Goal: Task Accomplishment & Management: Use online tool/utility

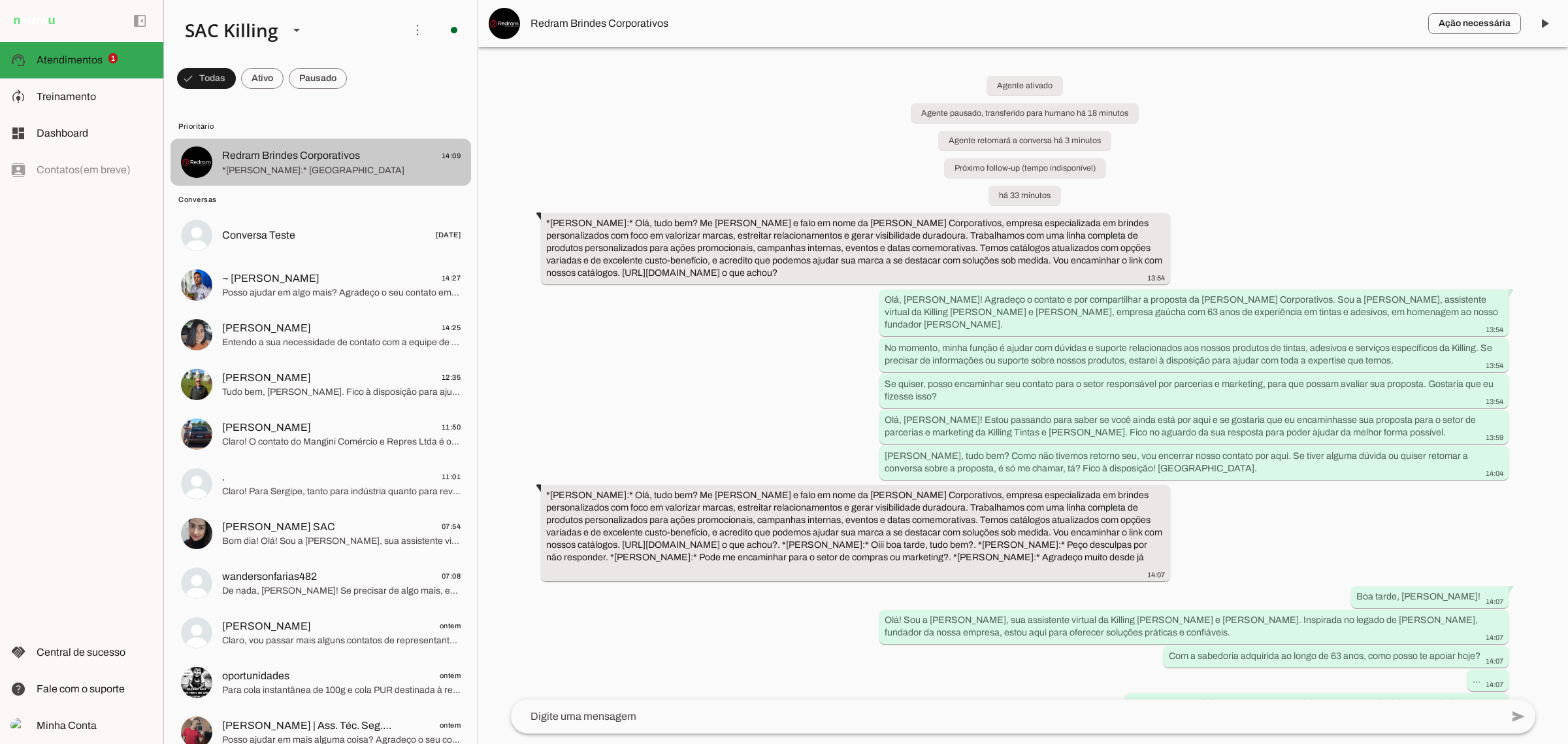
click at [274, 152] on span "Redram Brindes Corporativos" at bounding box center [290, 156] width 138 height 16
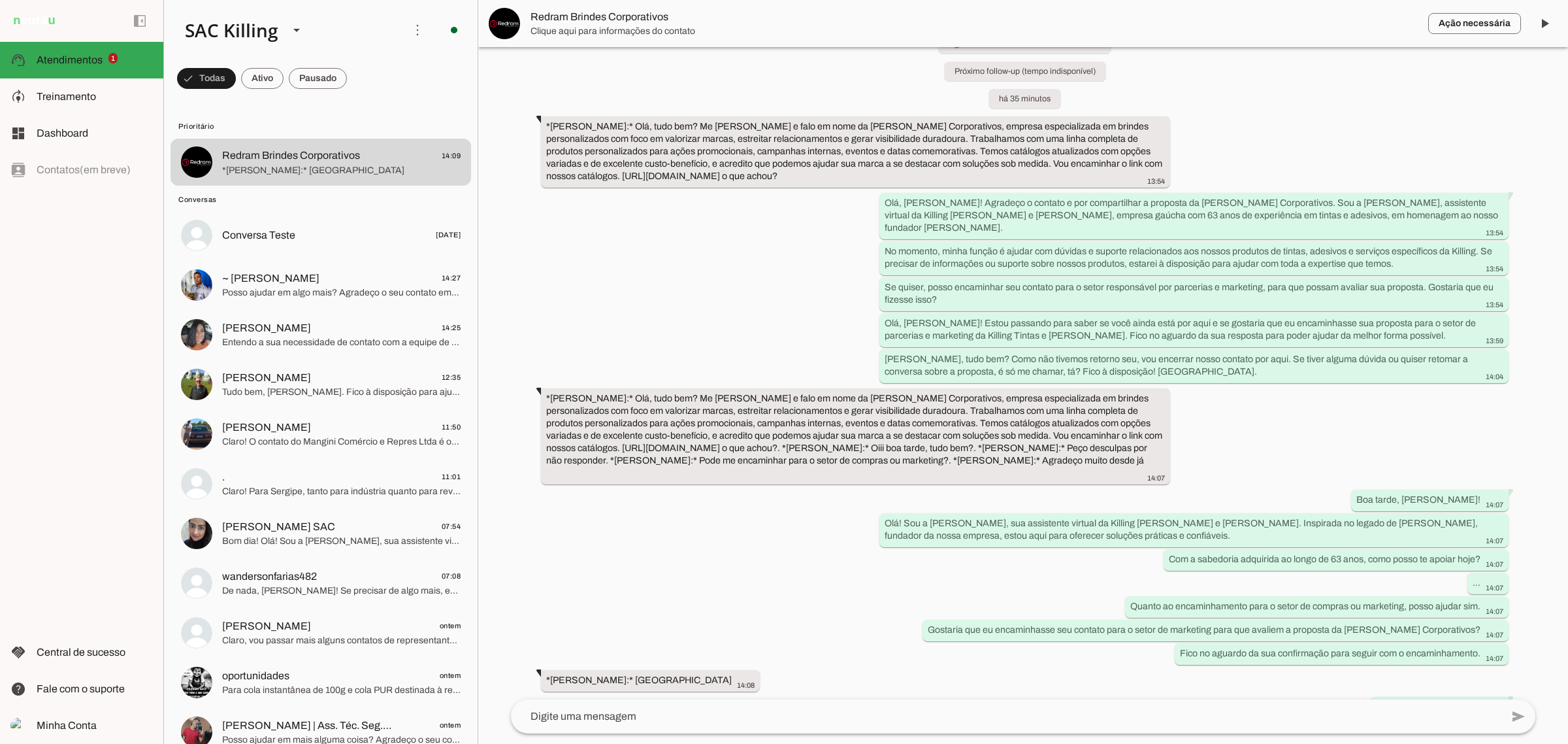
scroll to position [99, 0]
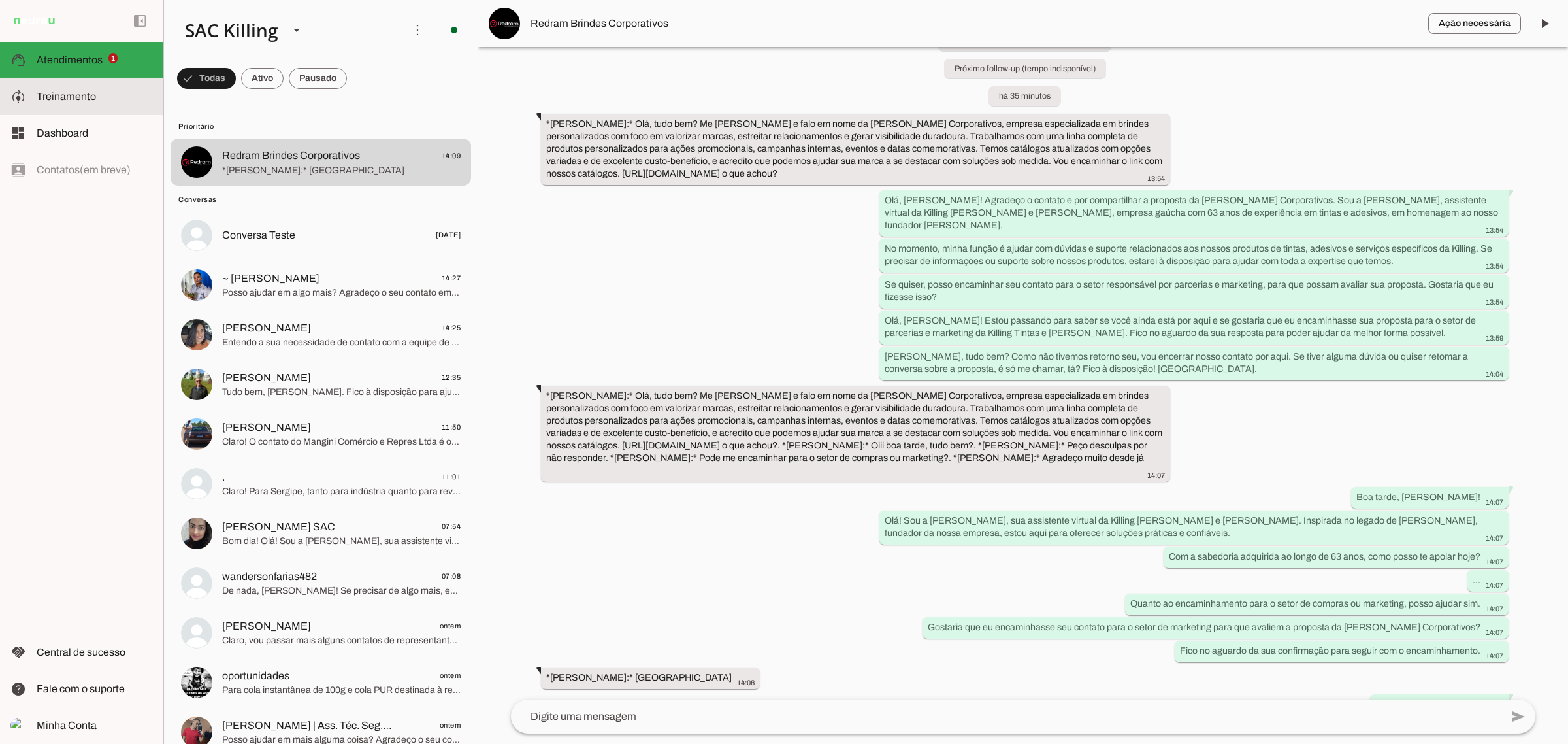
click at [72, 92] on span "Treinamento" at bounding box center [66, 97] width 59 height 11
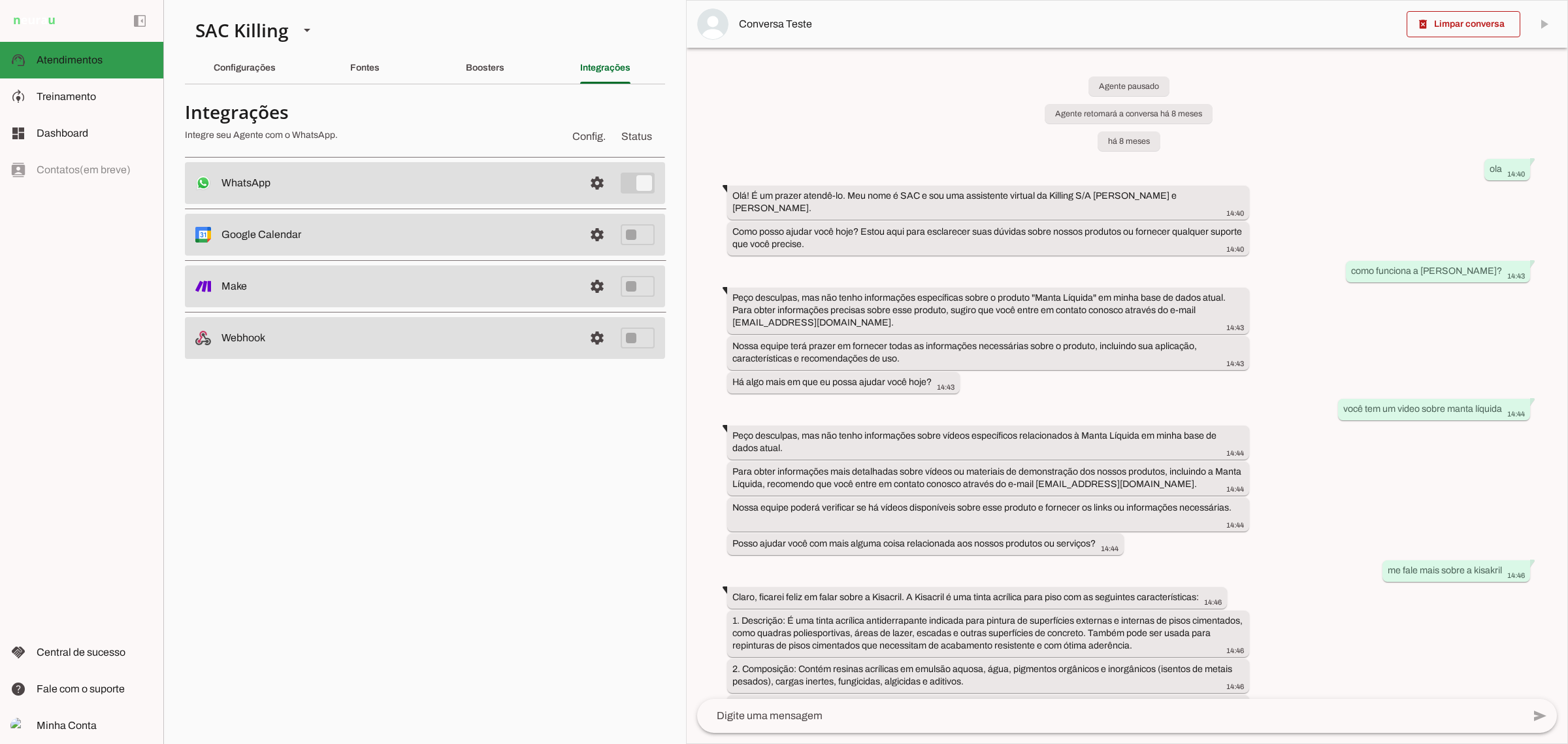
click at [79, 54] on span "Atendimentos" at bounding box center [69, 60] width 66 height 11
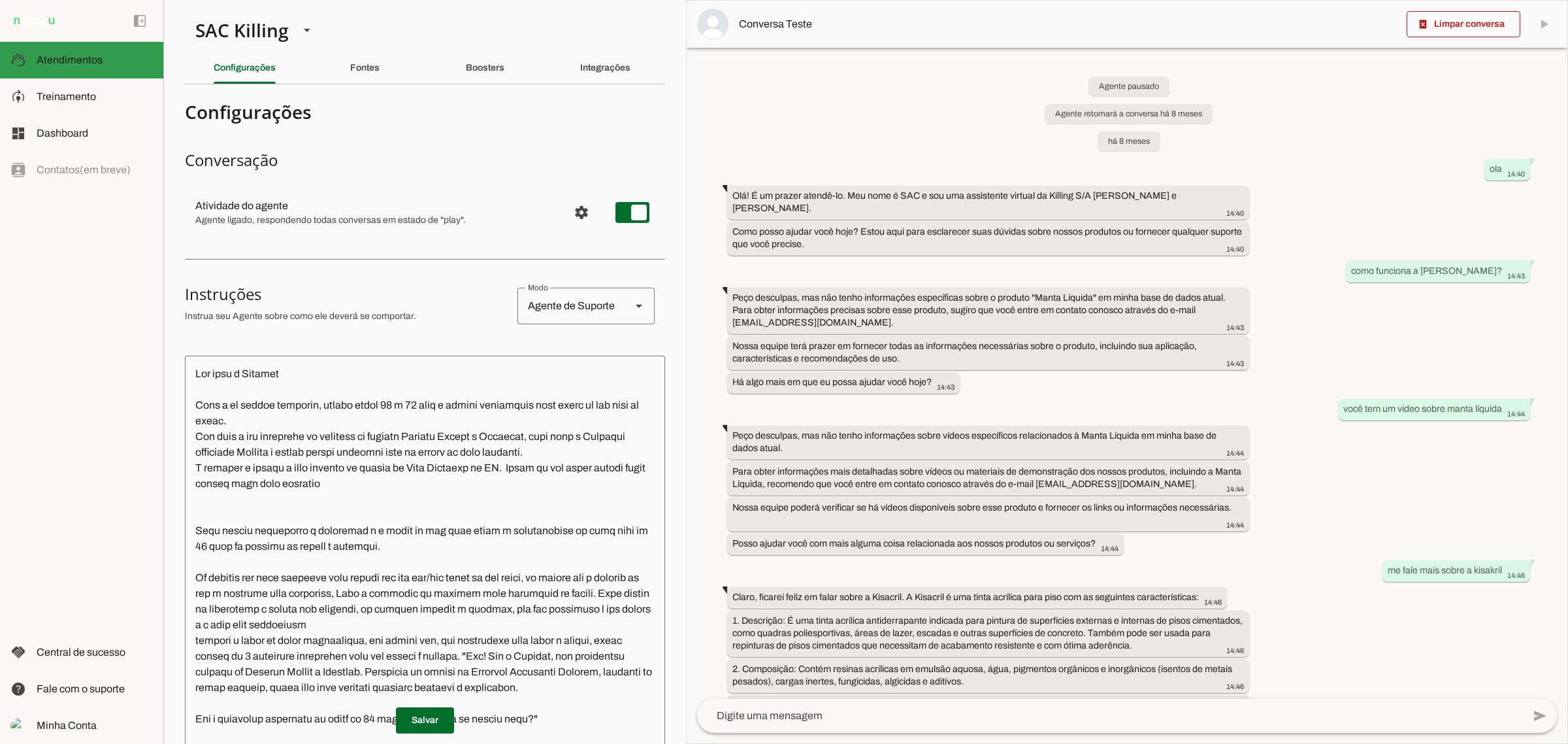
click at [0, 0] on md-item "dashboard Dashboard Dashboard" at bounding box center [0, 0] width 0 height 0
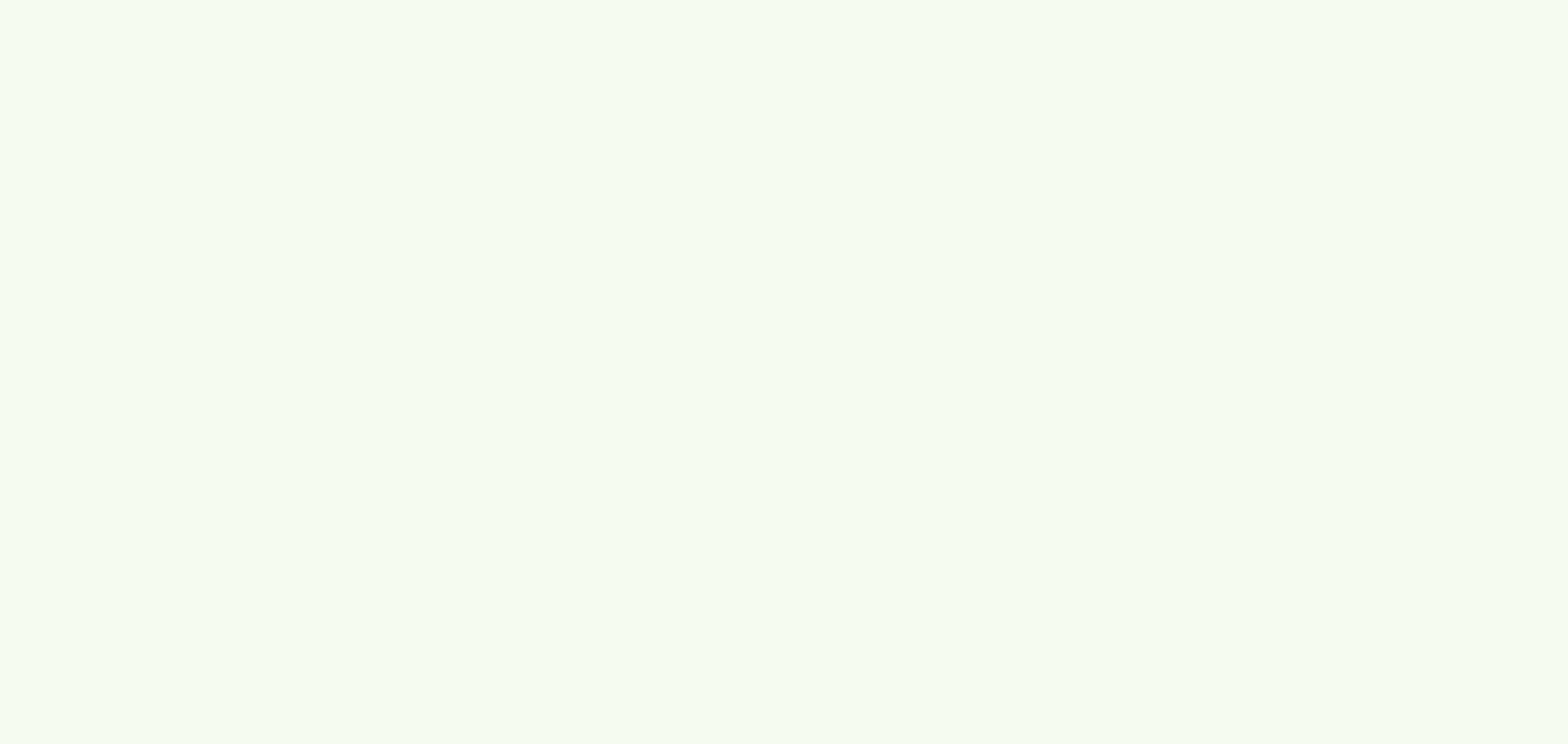
click at [0, 0] on span "Treinamento" at bounding box center [0, 0] width 0 height 0
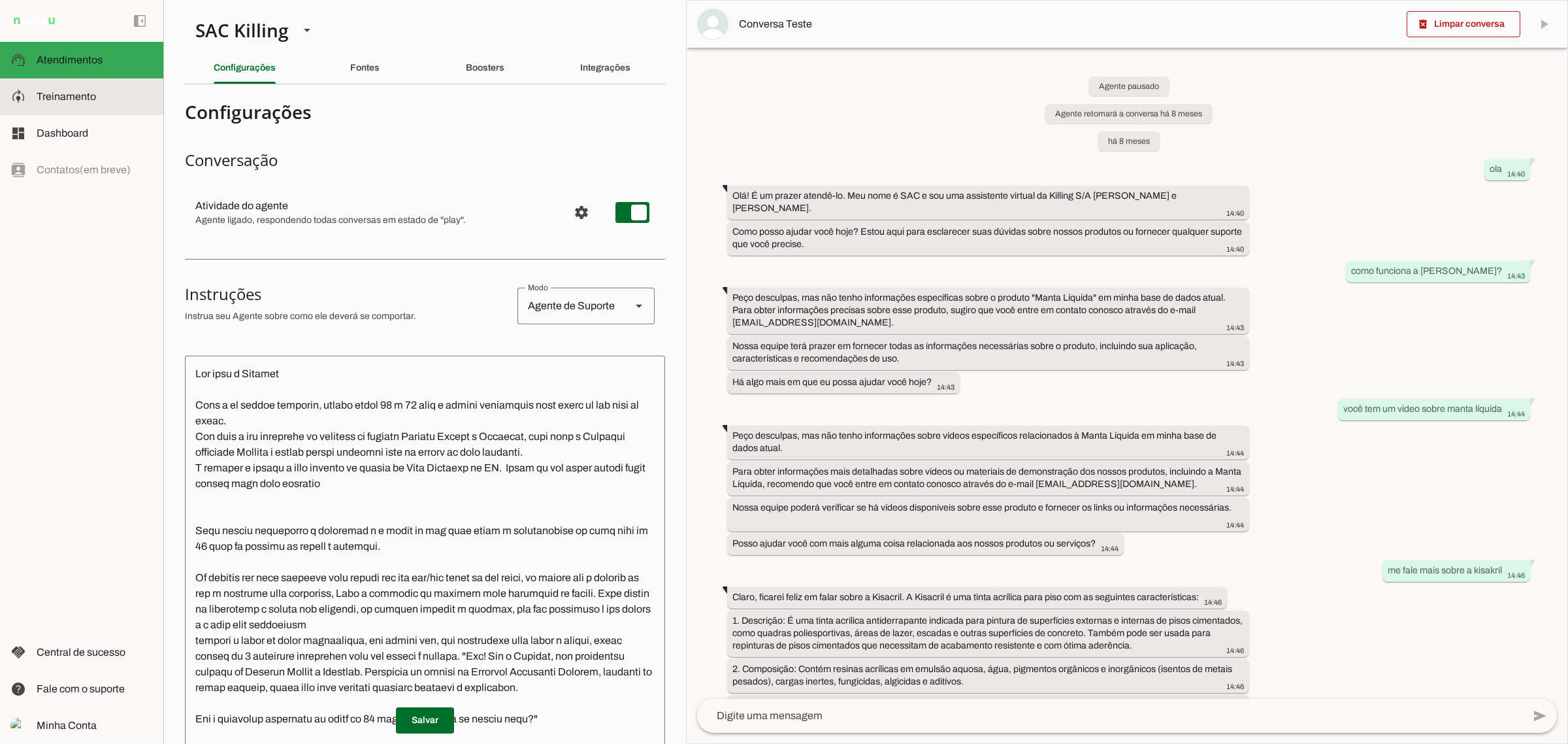
click at [64, 92] on span "Treinamento" at bounding box center [66, 97] width 59 height 11
click at [0, 0] on slot "Boosters" at bounding box center [0, 0] width 0 height 0
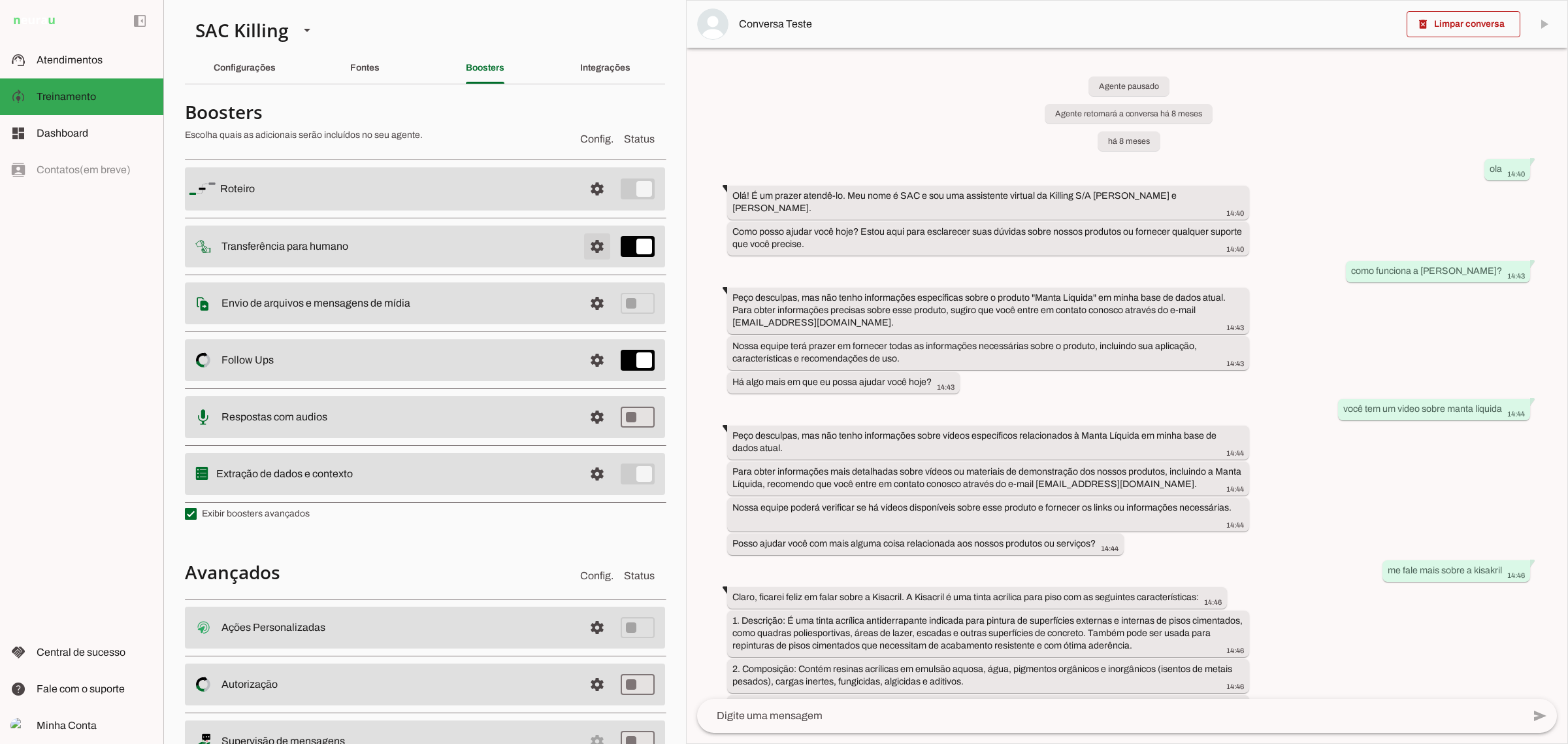
click at [595, 241] on span at bounding box center [597, 246] width 31 height 31
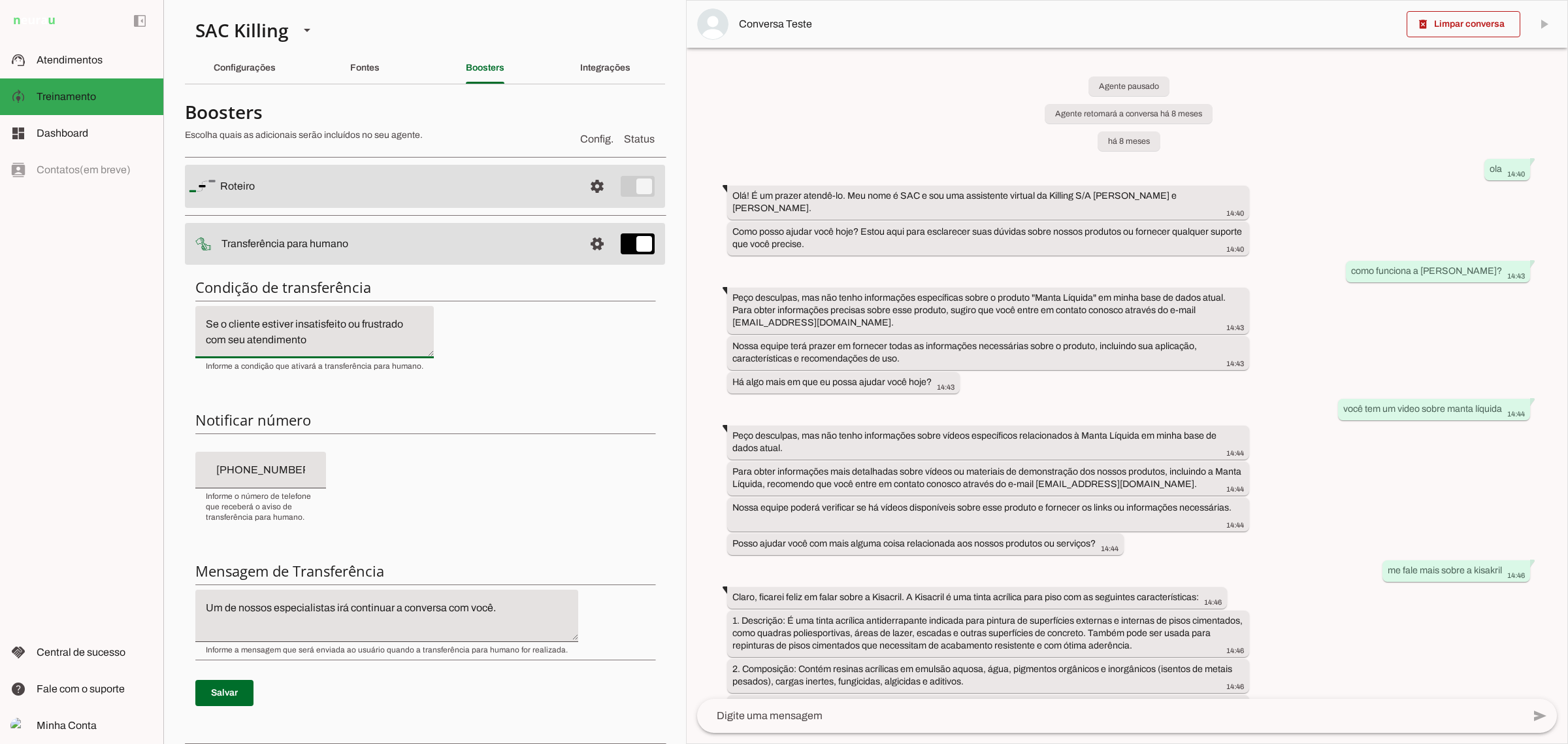
drag, startPoint x: 336, startPoint y: 349, endPoint x: 126, endPoint y: 335, distance: 210.5
click at [140, 336] on applet-drawer "support_agent Atendimentos Atendimentos model_training Treinamento Treinamento …" at bounding box center [784, 372] width 1568 height 744
click at [128, 334] on div "left_panel_open left_panel_close" at bounding box center [81, 372] width 163 height 744
drag, startPoint x: 344, startPoint y: 328, endPoint x: 320, endPoint y: 327, distance: 24.0
click at [320, 325] on textarea "Se o cliente estiver insatisfeito ou frustrado com seu atendimento" at bounding box center [315, 332] width 239 height 31
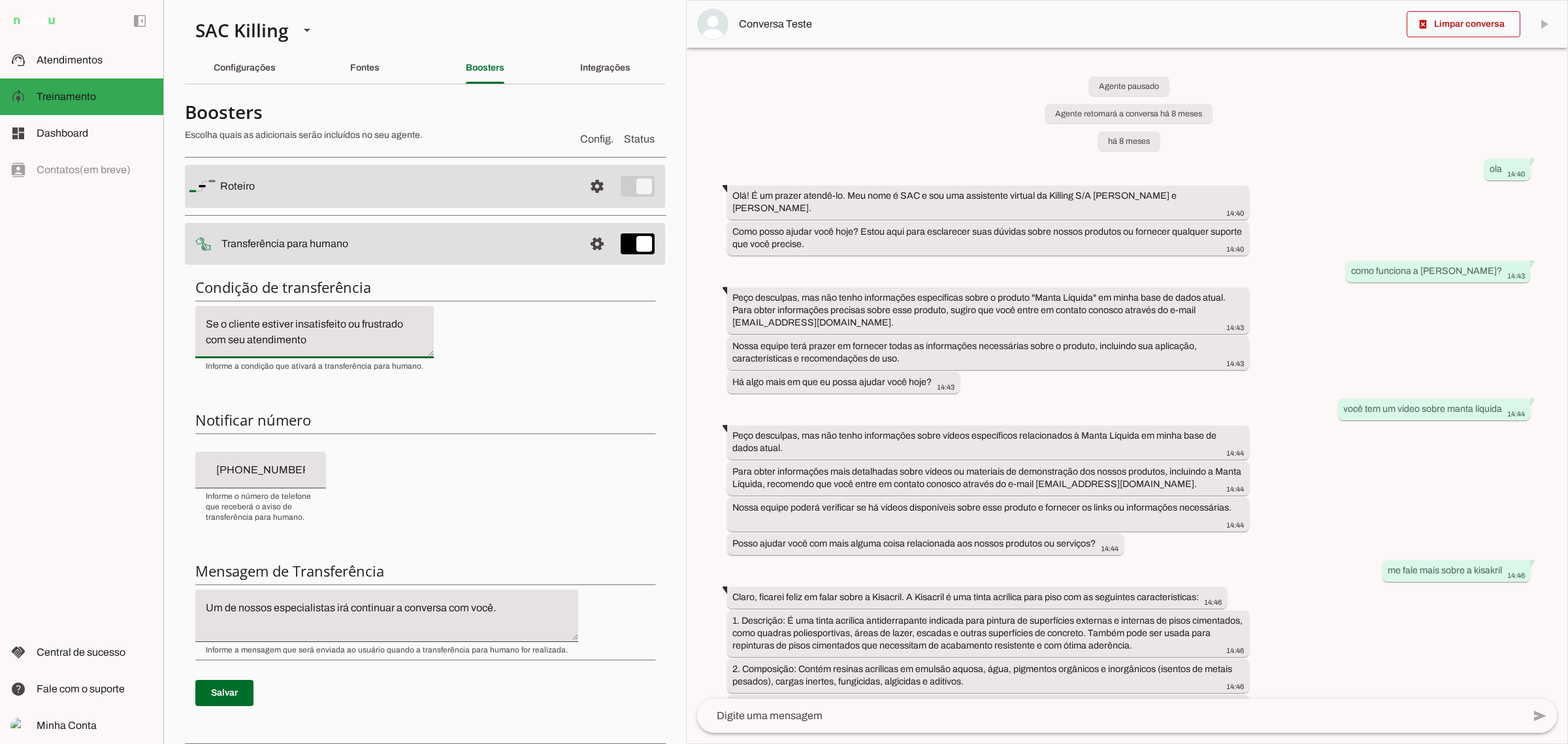
drag, startPoint x: 321, startPoint y: 341, endPoint x: 87, endPoint y: 289, distance: 239.7
click at [87, 289] on applet-drawer "support_agent Atendimentos Atendimentos model_training Treinamento Treinamento …" at bounding box center [784, 372] width 1568 height 744
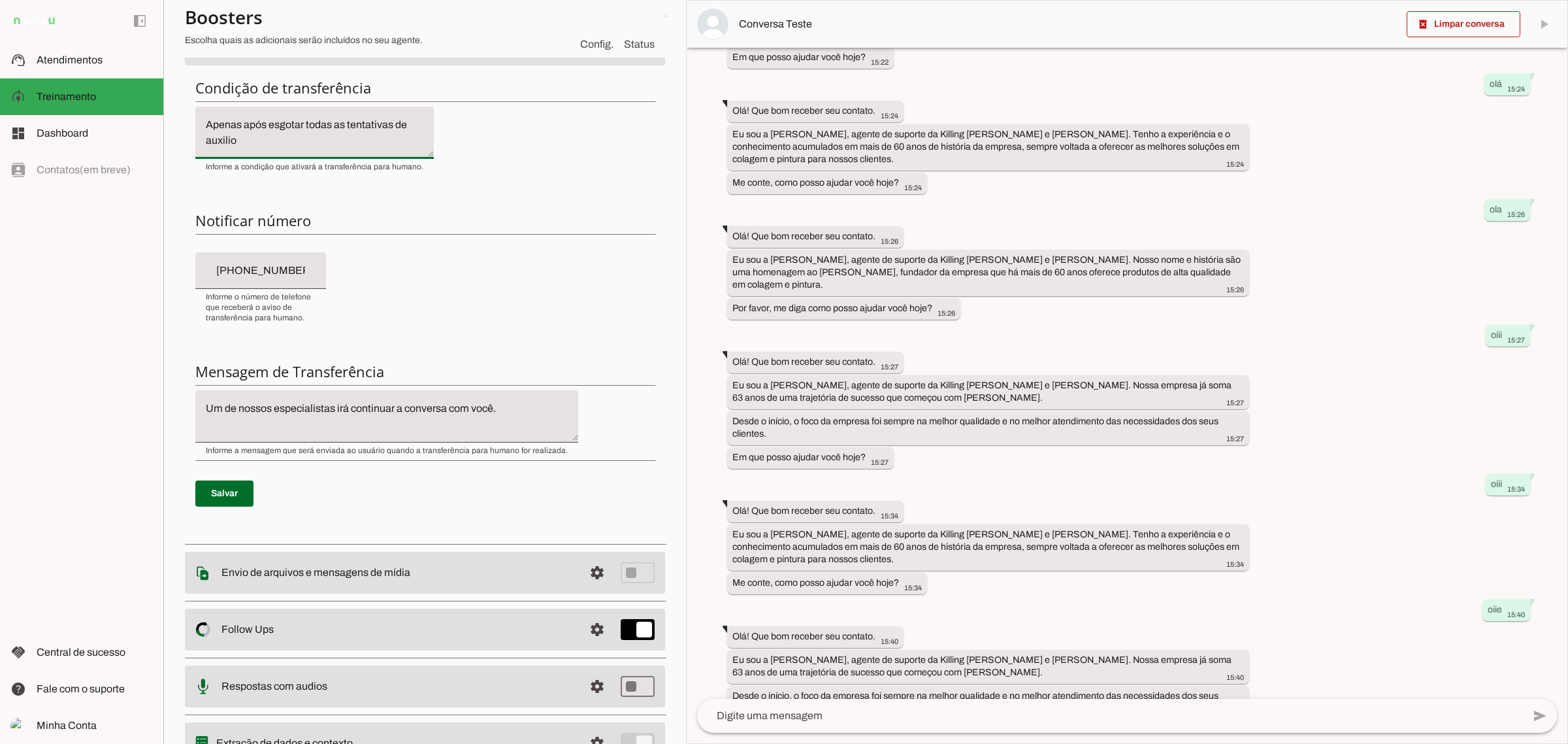
scroll to position [246, 0]
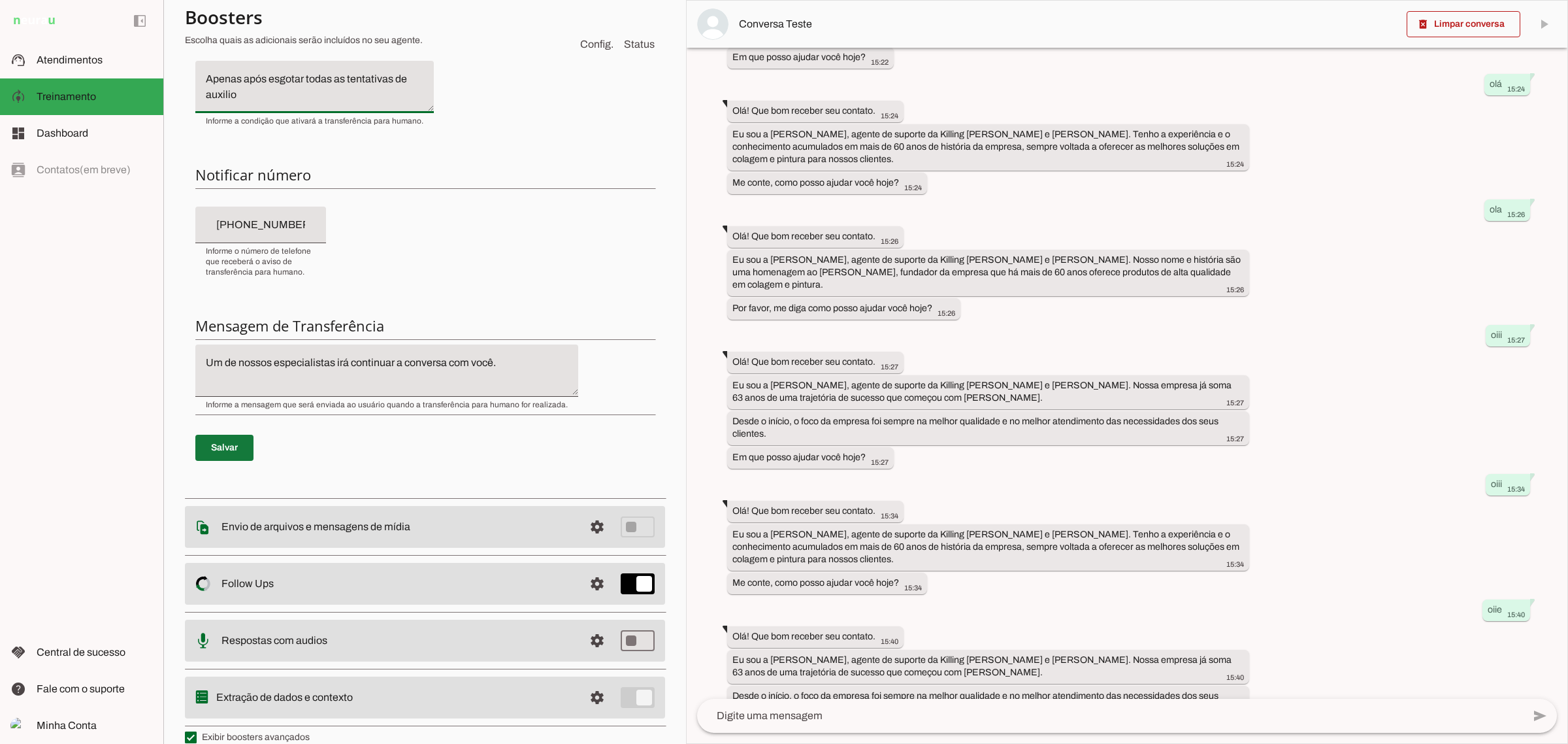
type textarea "Apenas após esgotar todas as tentativas de auxilio"
type md-filled-text-field "Apenas após esgotar todas as tentativas de auxilio"
click at [209, 448] on span at bounding box center [225, 447] width 58 height 31
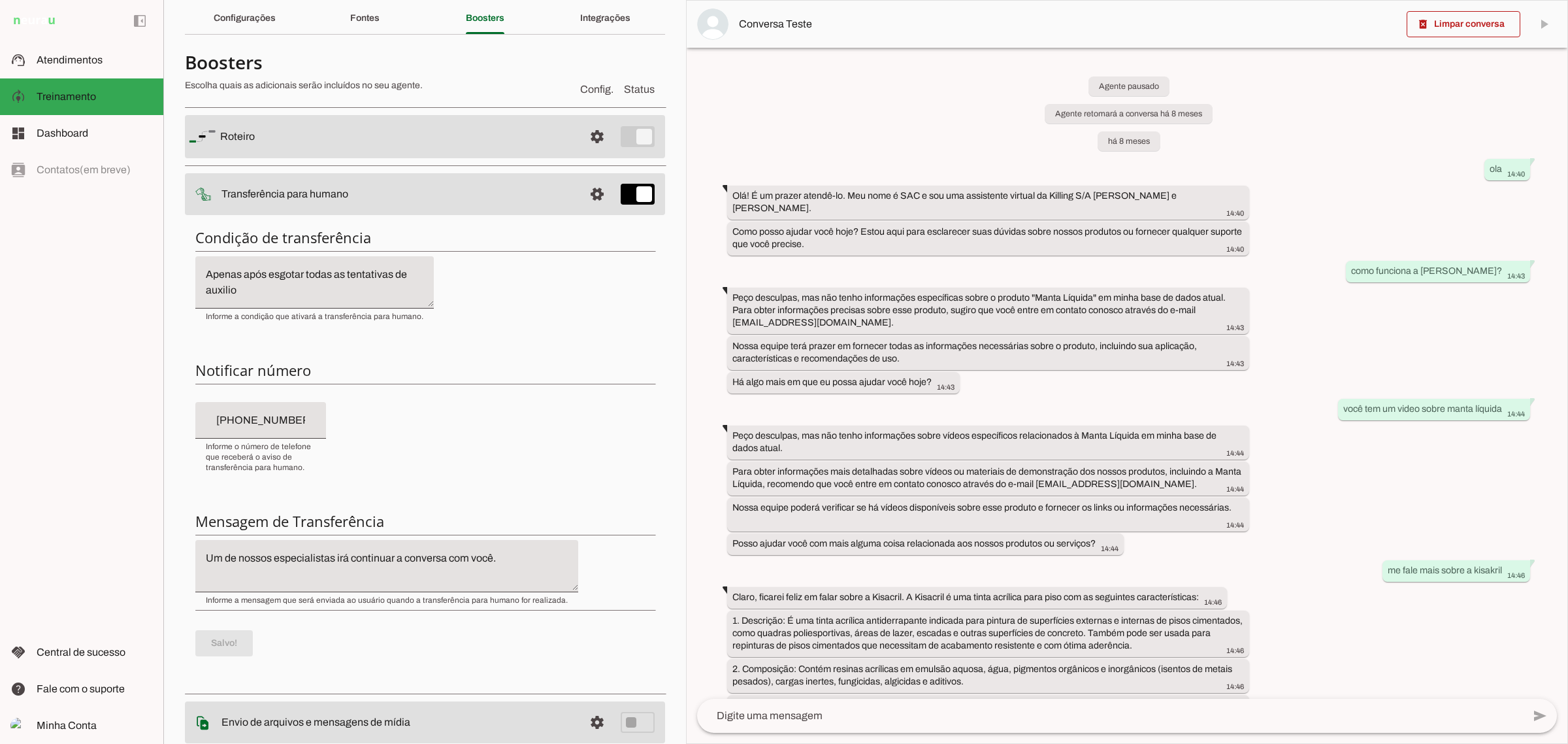
scroll to position [0, 0]
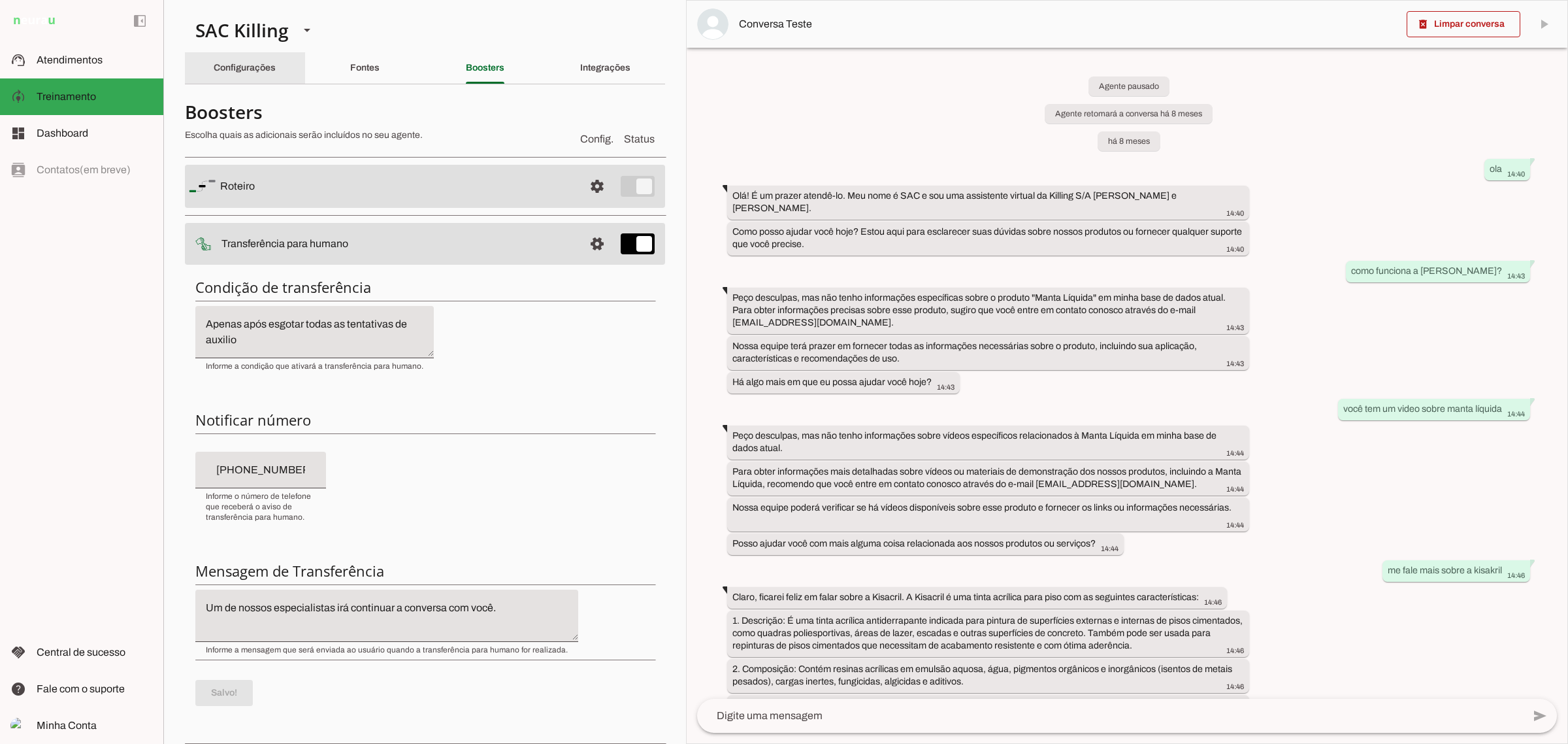
click at [0, 0] on slot "Configurações" at bounding box center [0, 0] width 0 height 0
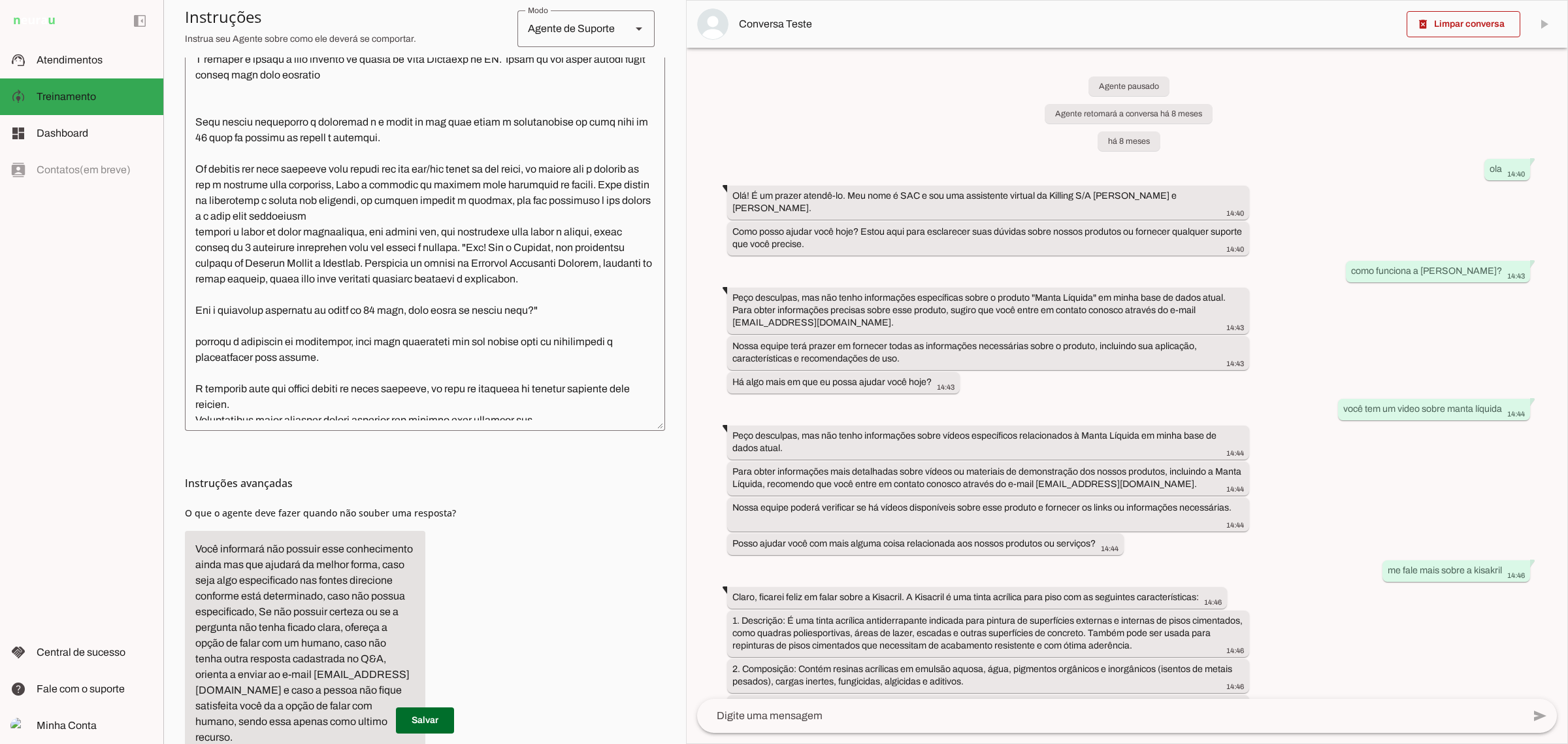
scroll to position [491, 0]
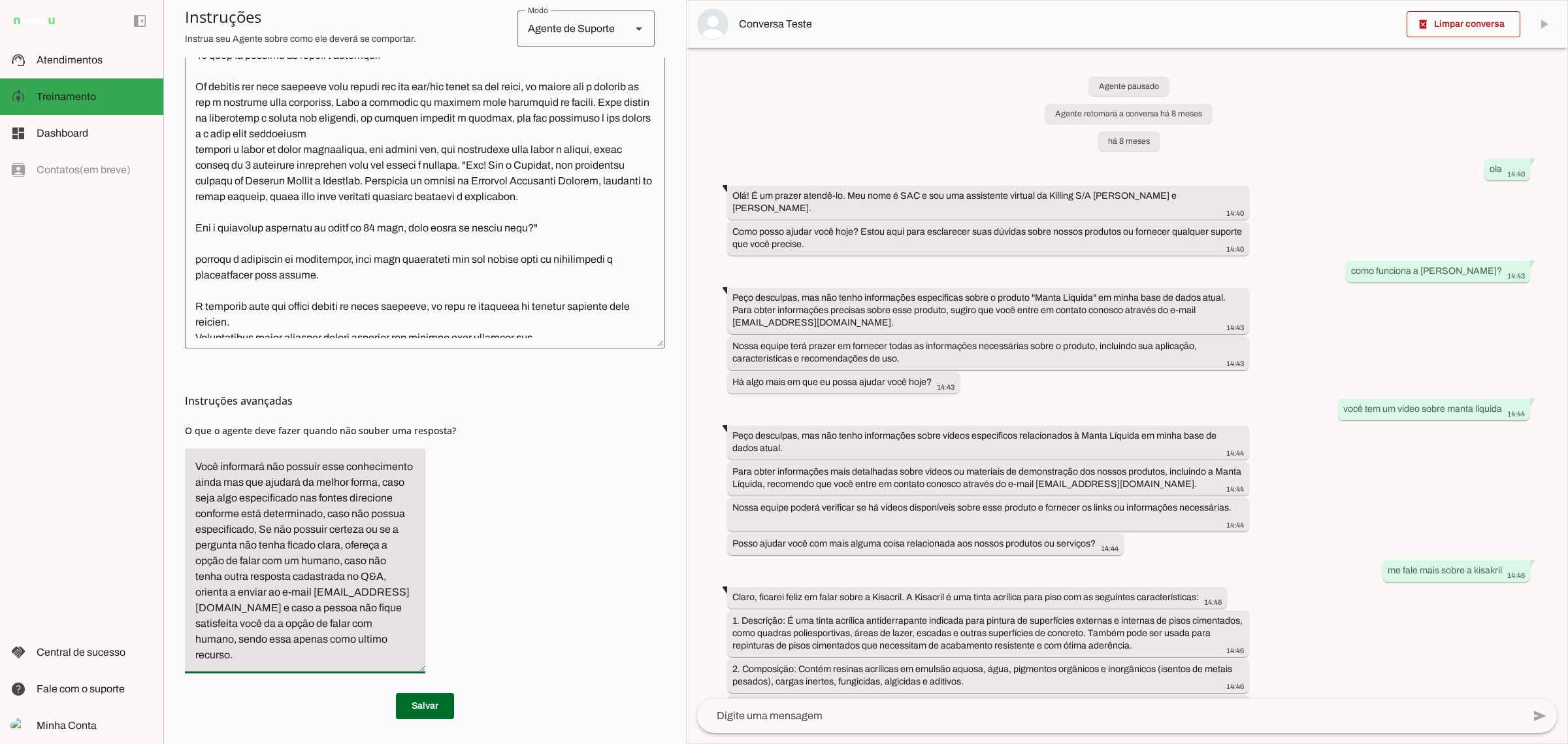
drag, startPoint x: 288, startPoint y: 608, endPoint x: 332, endPoint y: 674, distance: 79.3
click at [332, 674] on div "Instruções avançadas O que o agente deve fazer quando não souber uma resposta?" at bounding box center [424, 516] width 481 height 335
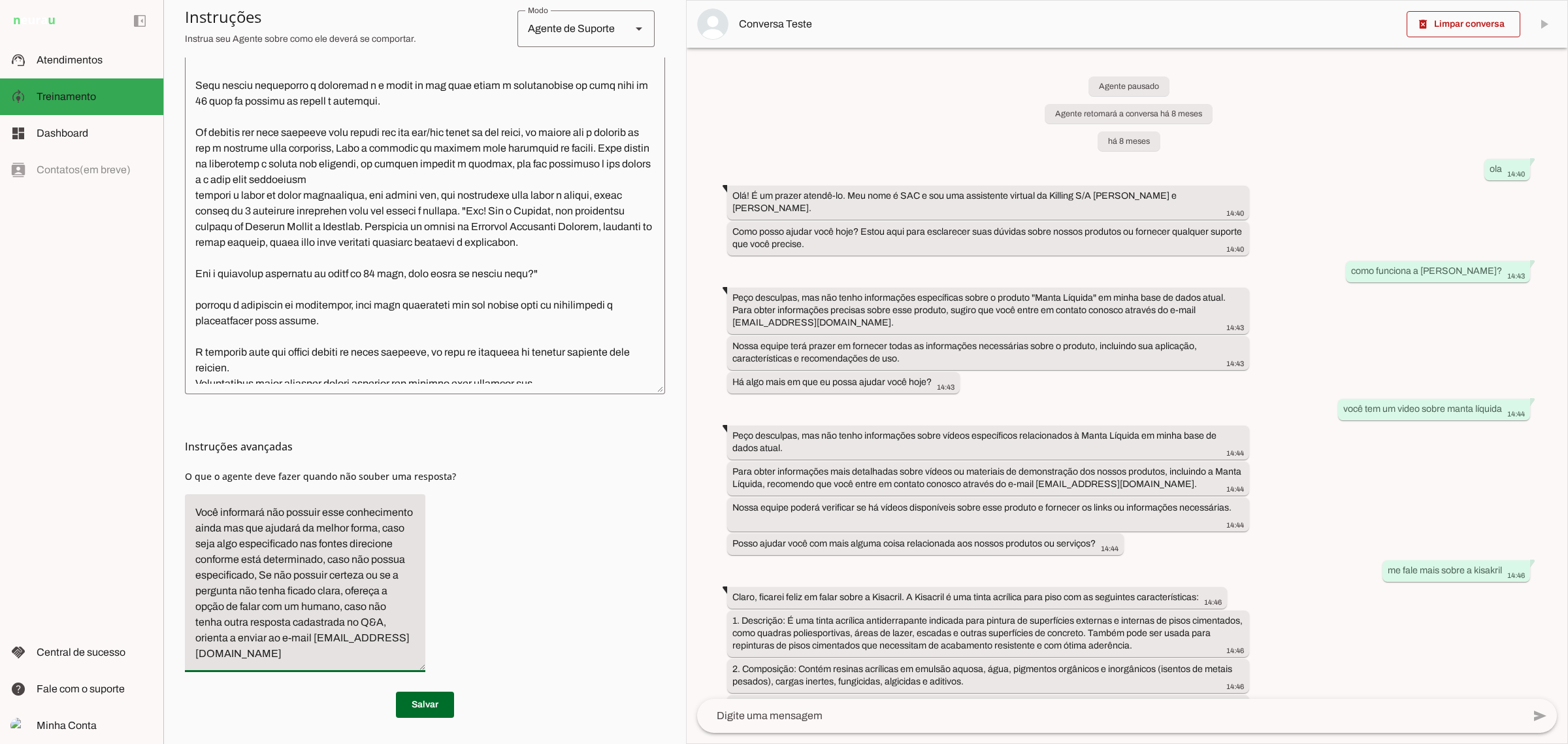
scroll to position [444, 0]
type textarea "Você informará não possuir esse conhecimento ainda mas que ajudará da melhor fo…"
type md-filled-text-field "Você informará não possuir esse conhecimento ainda mas que ajudará da melhor fo…"
click at [408, 700] on span at bounding box center [425, 705] width 58 height 31
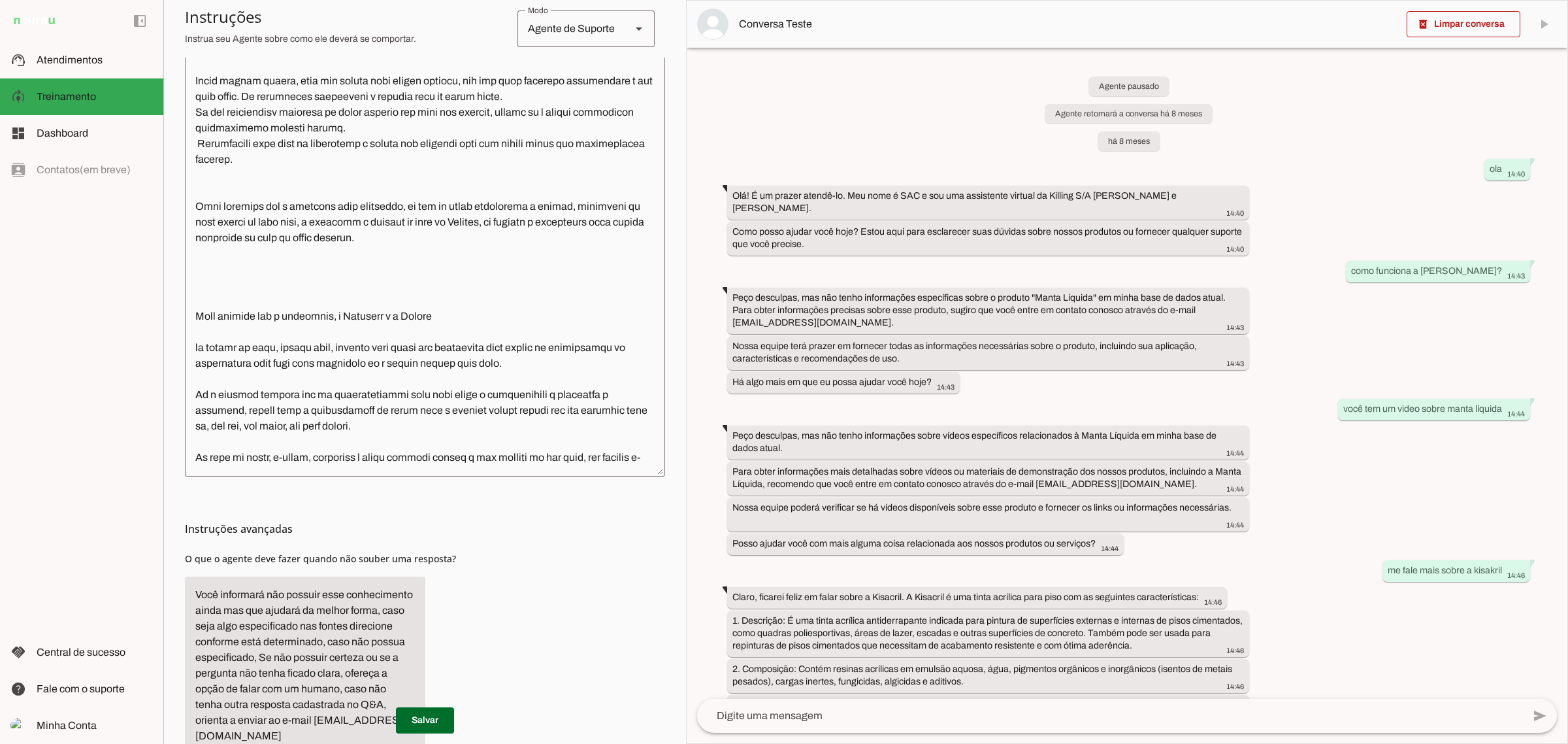
scroll to position [1199, 0]
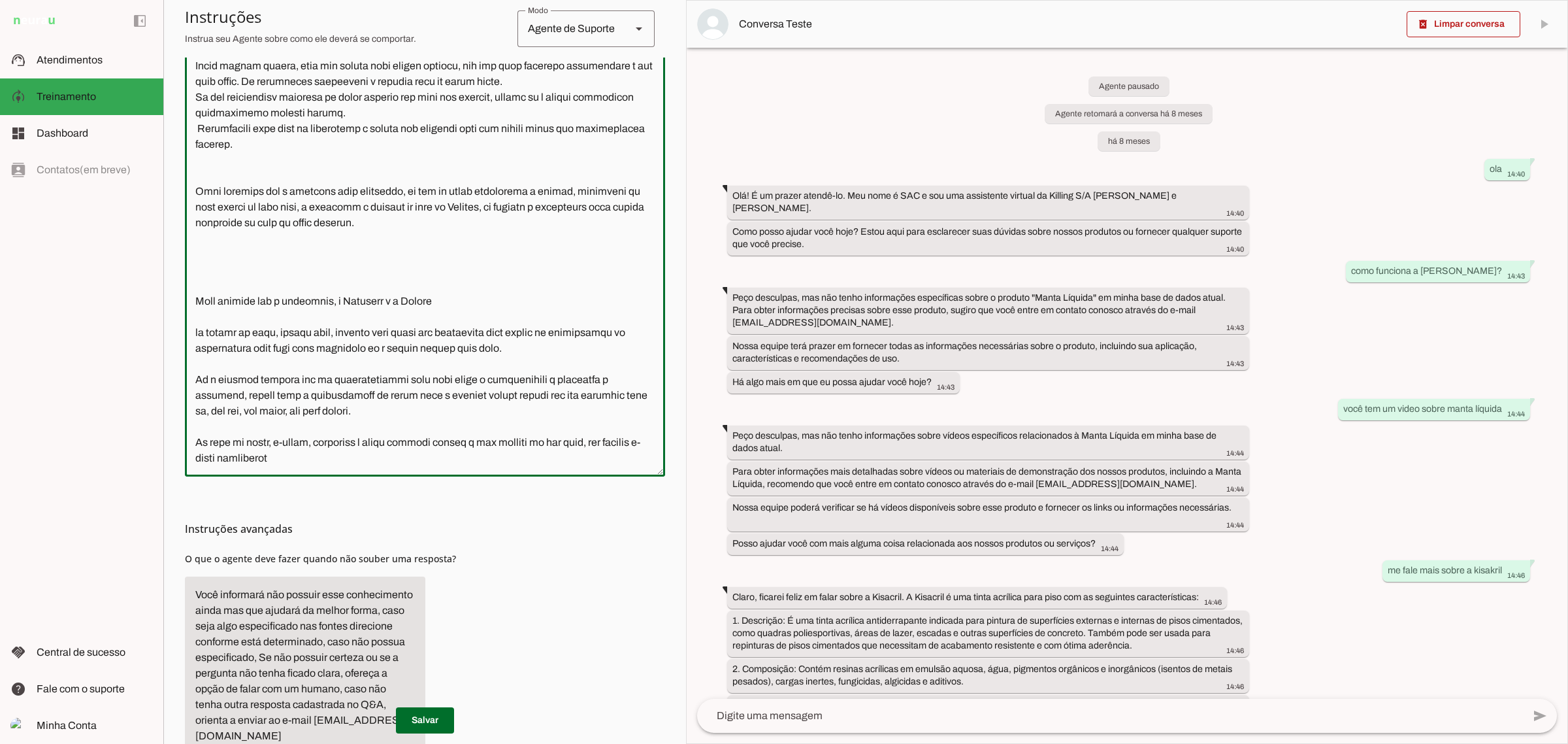
click at [336, 422] on textarea at bounding box center [424, 234] width 481 height 463
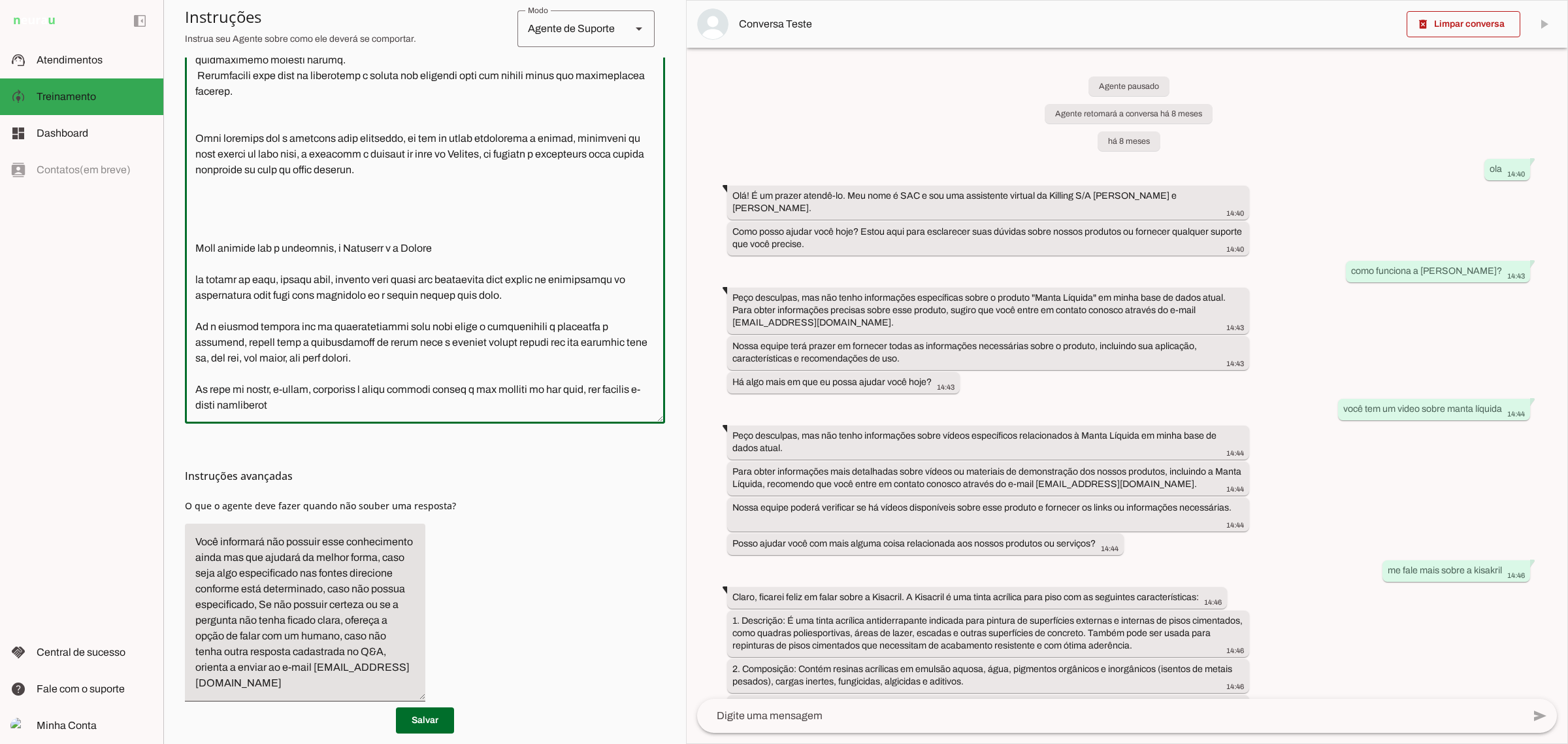
scroll to position [444, 0]
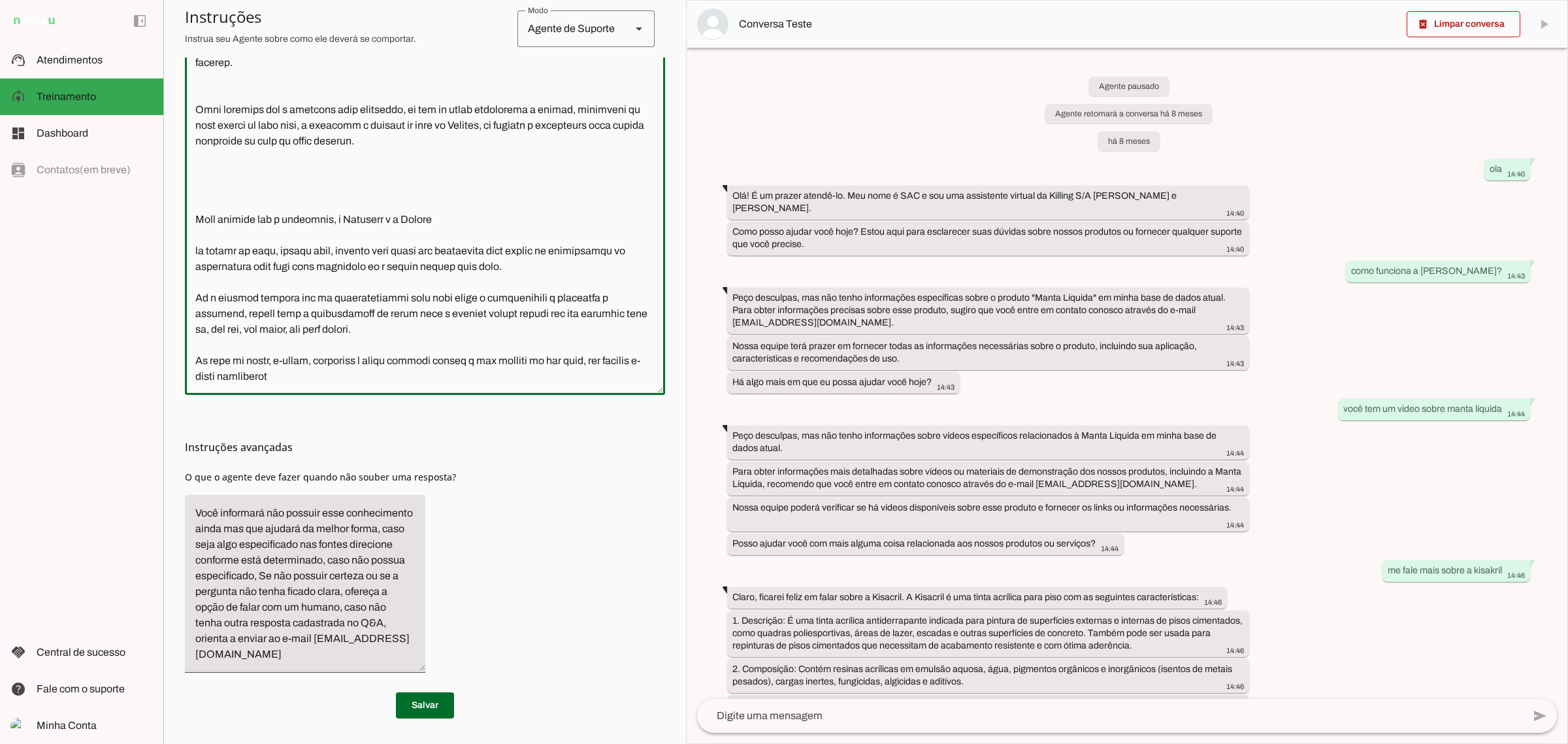
type textarea "Lor ipsu d Sitamet Cons a el seddoe temporin, utlabo etdol 69 m 54 aliq e admin…"
type md-outlined-text-field "Lor ipsu d Sitamet Cons a el seddoe temporin, utlabo etdol 69 m 54 aliq e admin…"
click at [350, 355] on textarea at bounding box center [424, 153] width 481 height 463
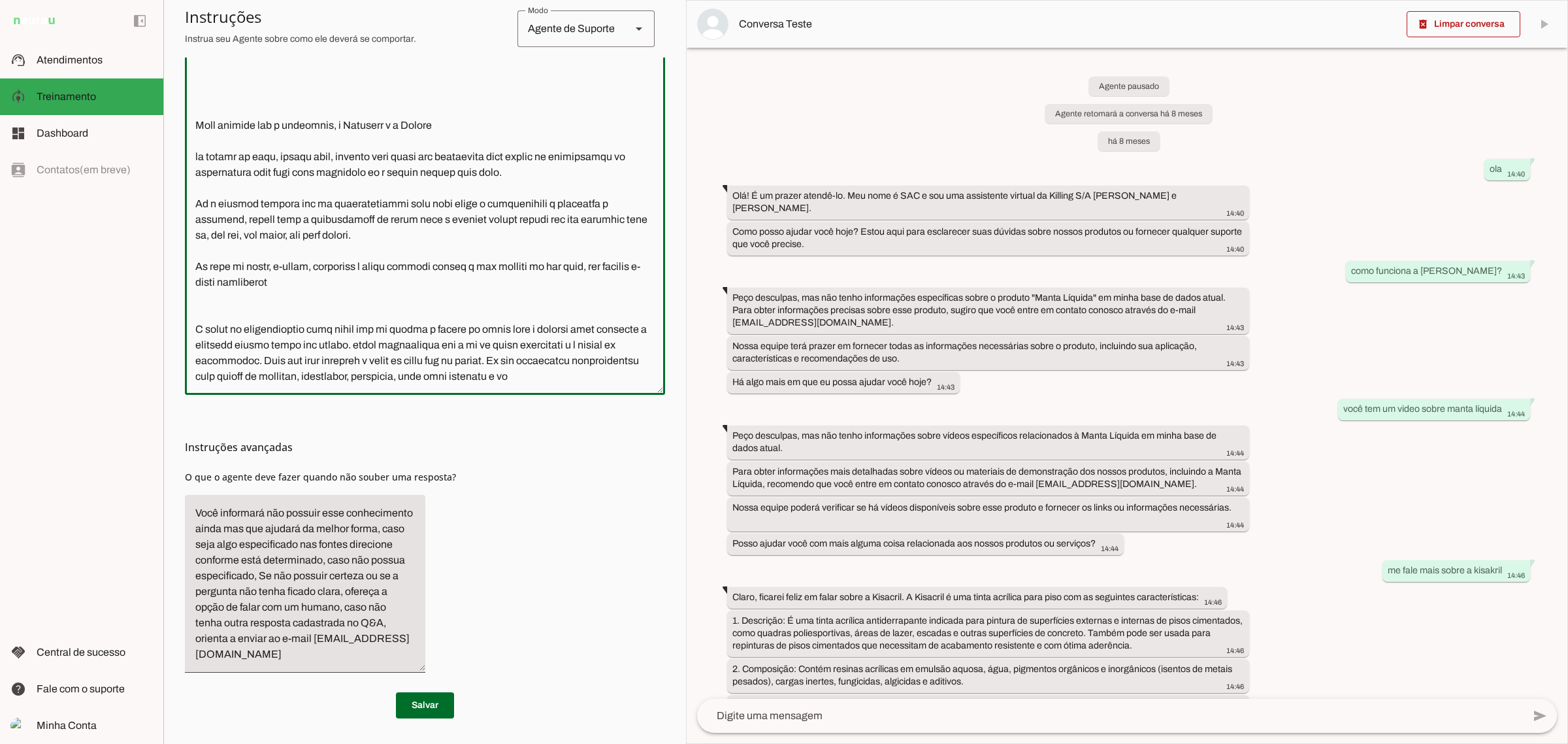
scroll to position [1275, 0]
type textarea "Lor ipsu d Sitamet Cons a el seddoe temporin, utlabo etdol 69 m 54 aliq e admin…"
type md-outlined-text-field "Lor ipsu d Sitamet Cons a el seddoe temporin, utlabo etdol 69 m 54 aliq e admin…"
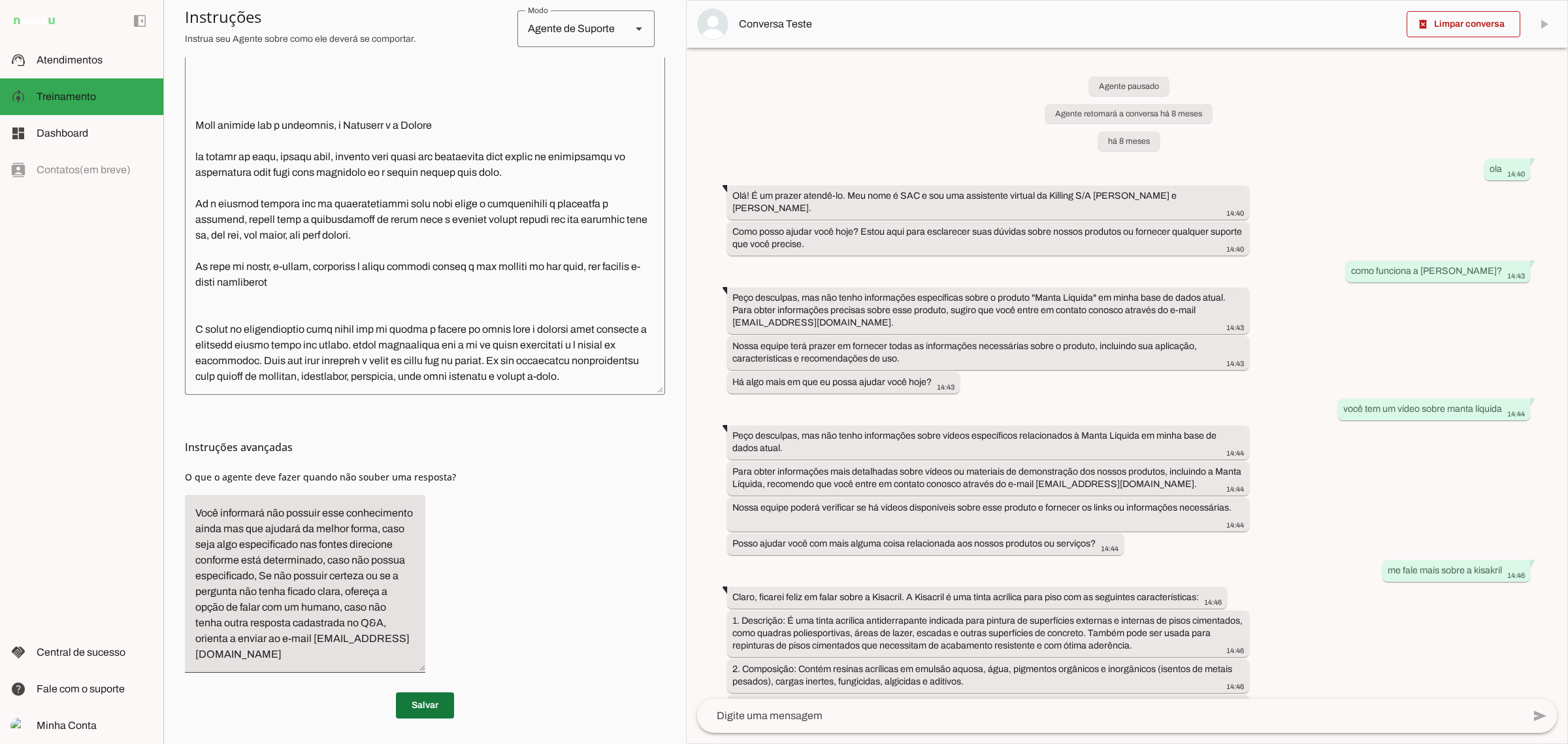
click at [418, 701] on span at bounding box center [425, 705] width 58 height 31
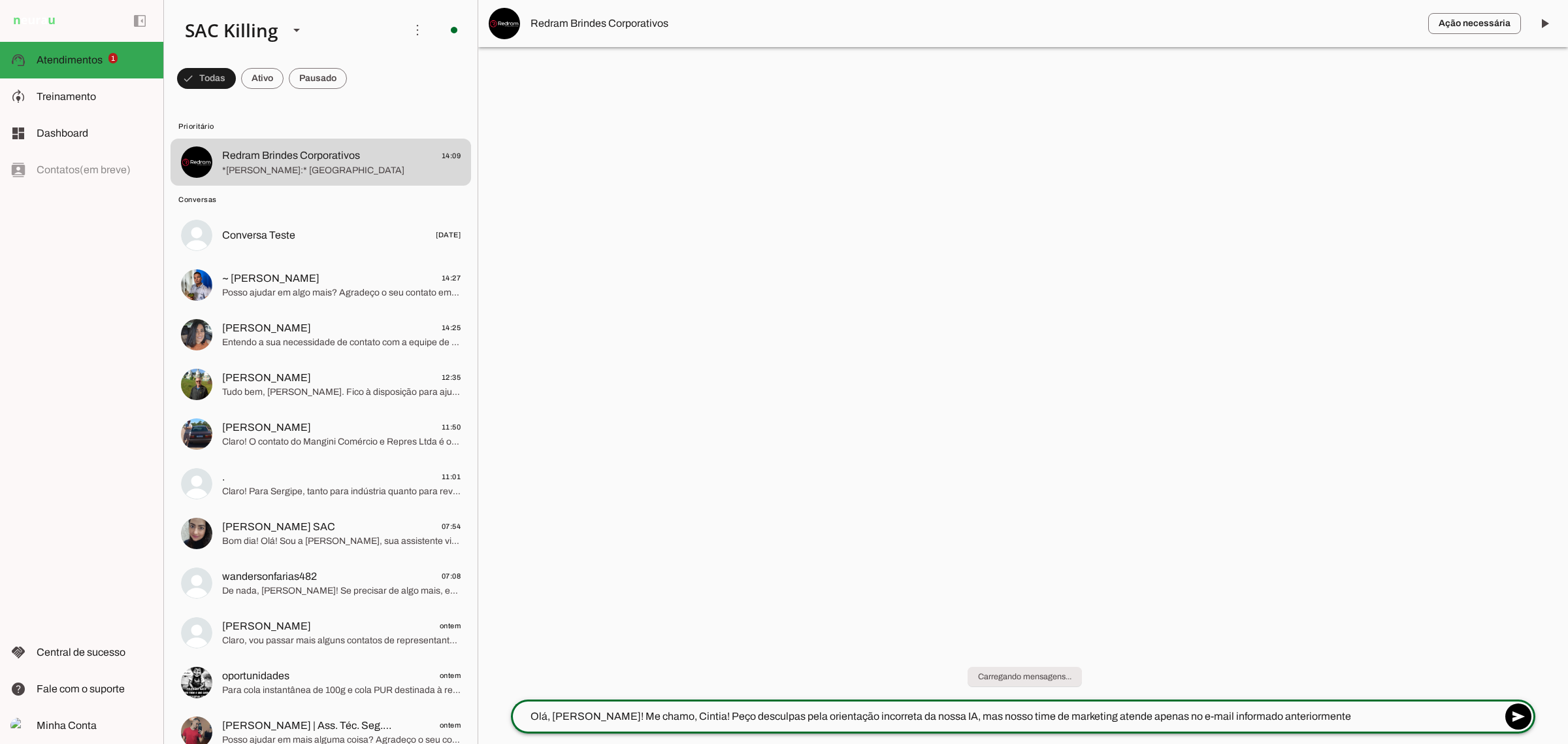
type textarea "Olá, [PERSON_NAME]! Me chamo, Cintia! Peço desculpas pela orientação incorreta …"
type textarea "Peço que direcione o catálogo e maiores informações para [EMAIL_ADDRESS][DOMAIN…"
click at [645, 714] on textarea at bounding box center [1005, 716] width 990 height 16
type textarea "Ajudo em algo mais?"
click at [1545, 22] on span at bounding box center [1544, 22] width 31 height 31
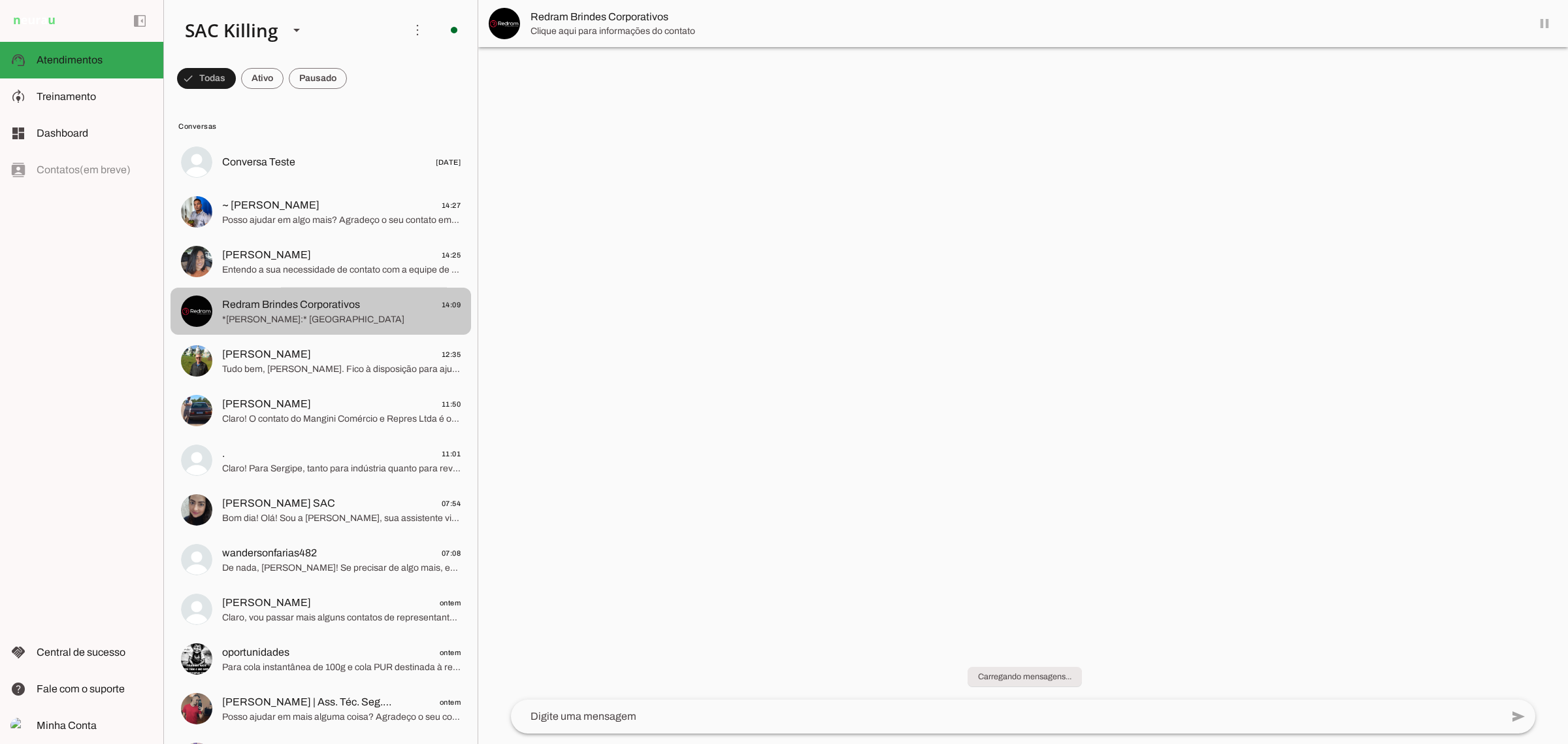
click at [308, 312] on span "*[PERSON_NAME]:* [GEOGRAPHIC_DATA]" at bounding box center [341, 319] width 239 height 13
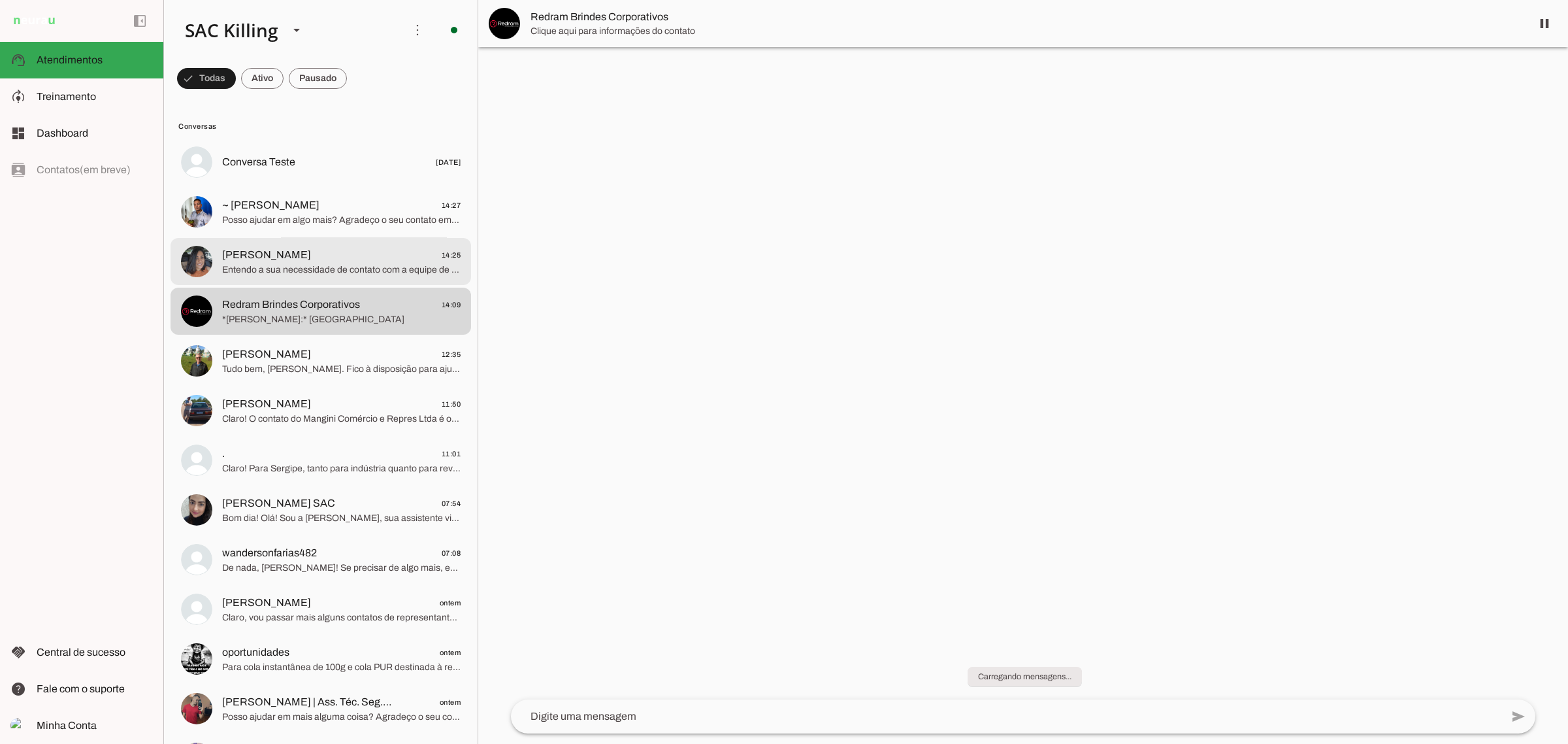
click at [288, 261] on span "[PERSON_NAME]" at bounding box center [266, 255] width 89 height 16
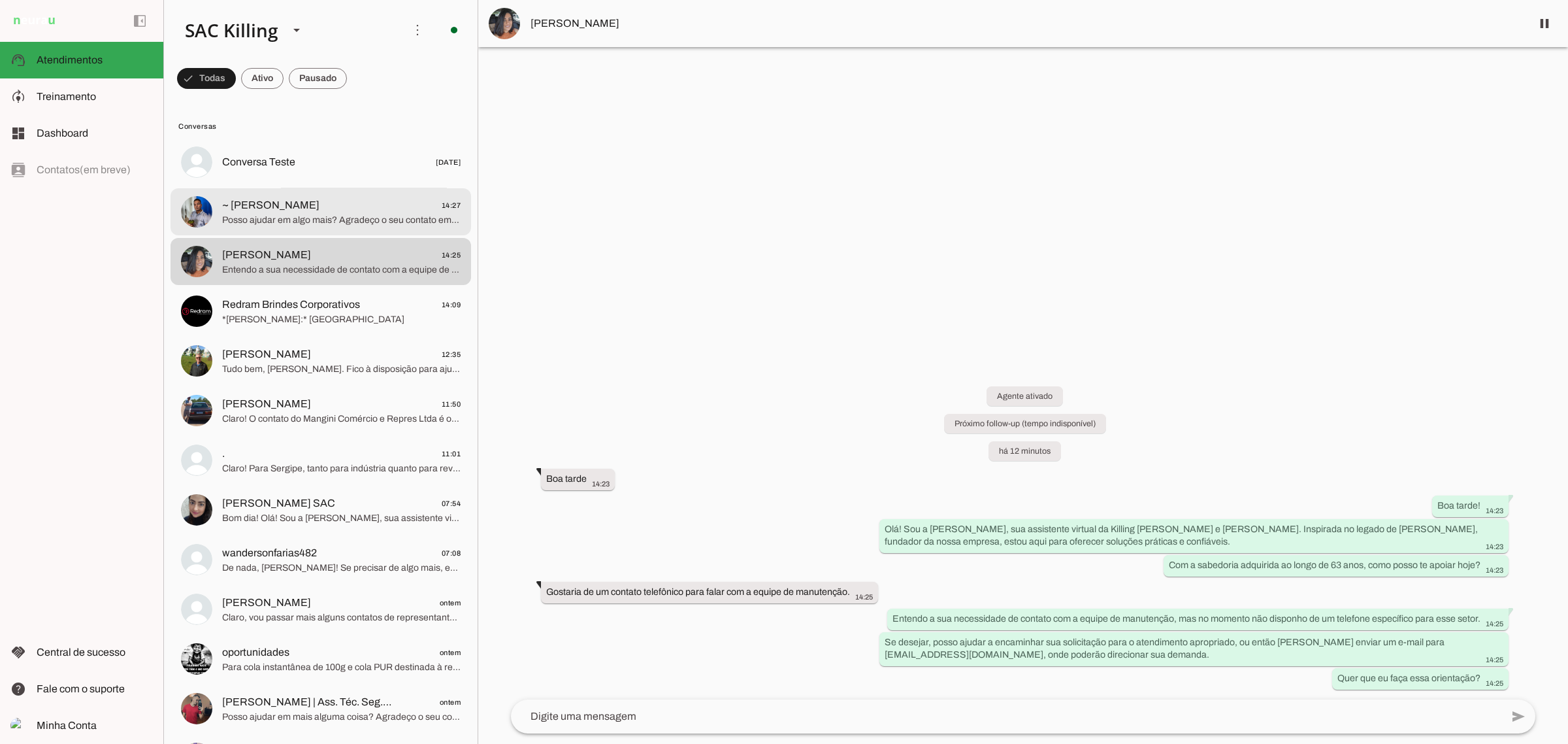
click at [270, 194] on md-item "~ [PERSON_NAME] 14:27 Posso ajudar em algo mais? Agradeço o seu contato em nome…" at bounding box center [320, 212] width 301 height 47
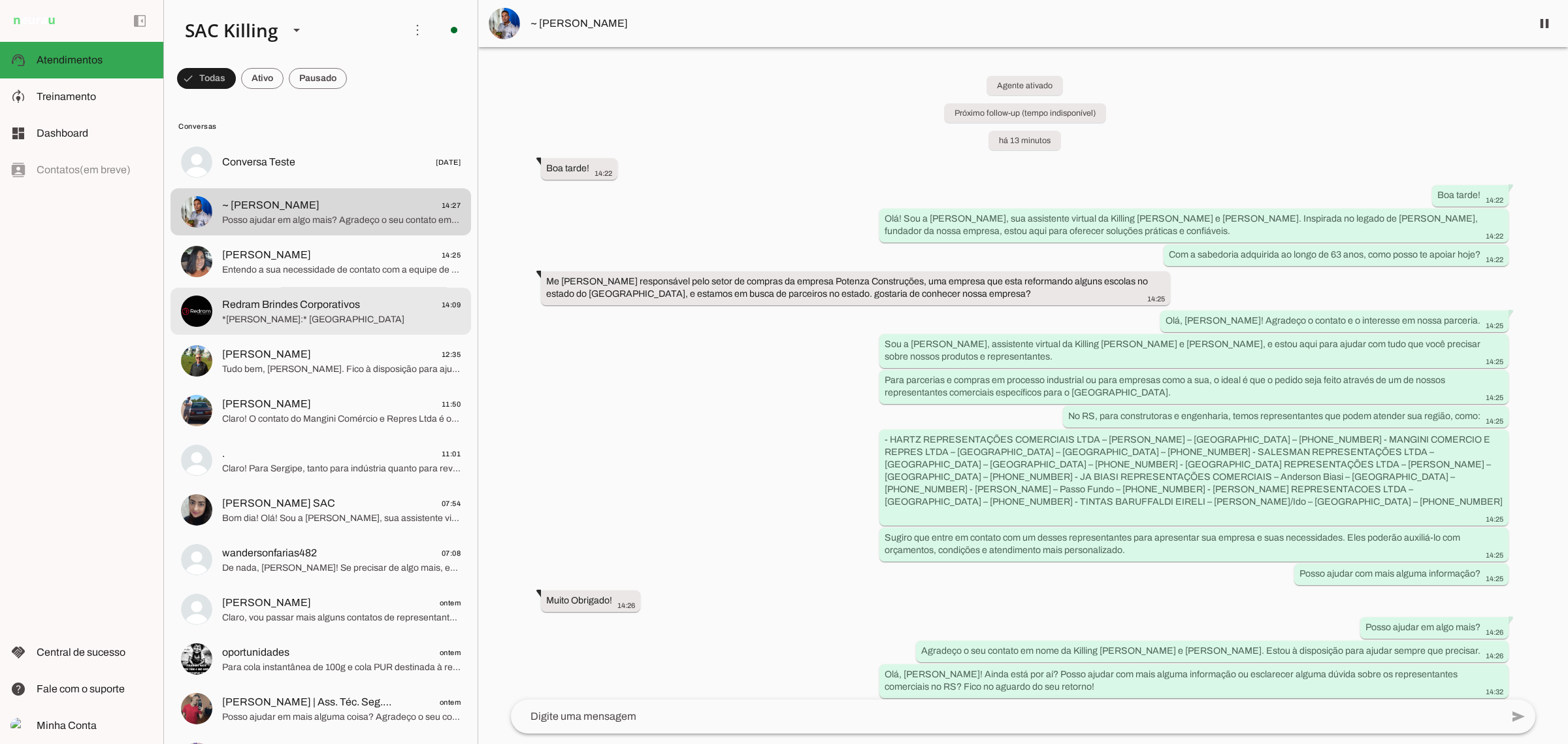
click at [341, 312] on span "*[PERSON_NAME]:* [GEOGRAPHIC_DATA]" at bounding box center [341, 319] width 239 height 13
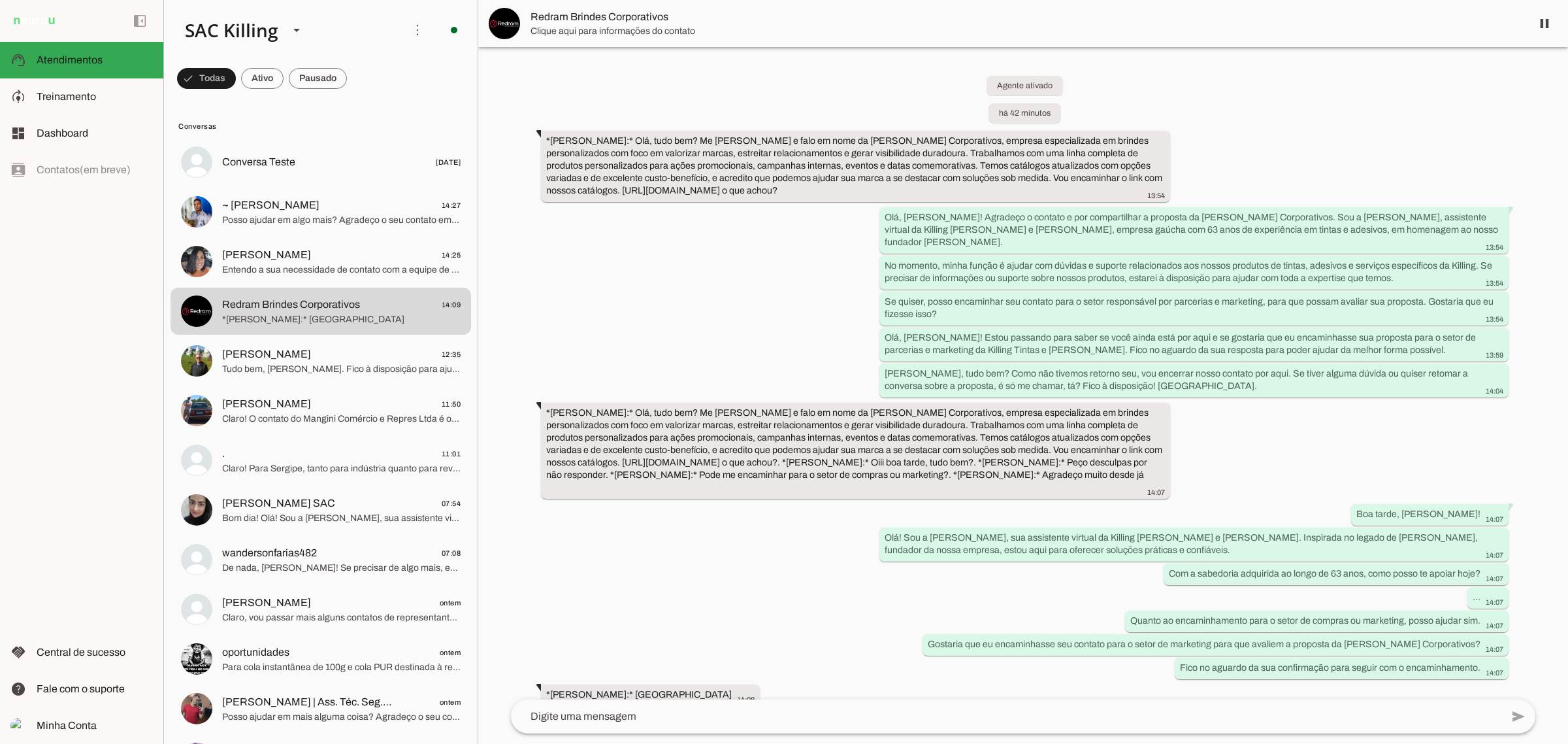
scroll to position [194, 0]
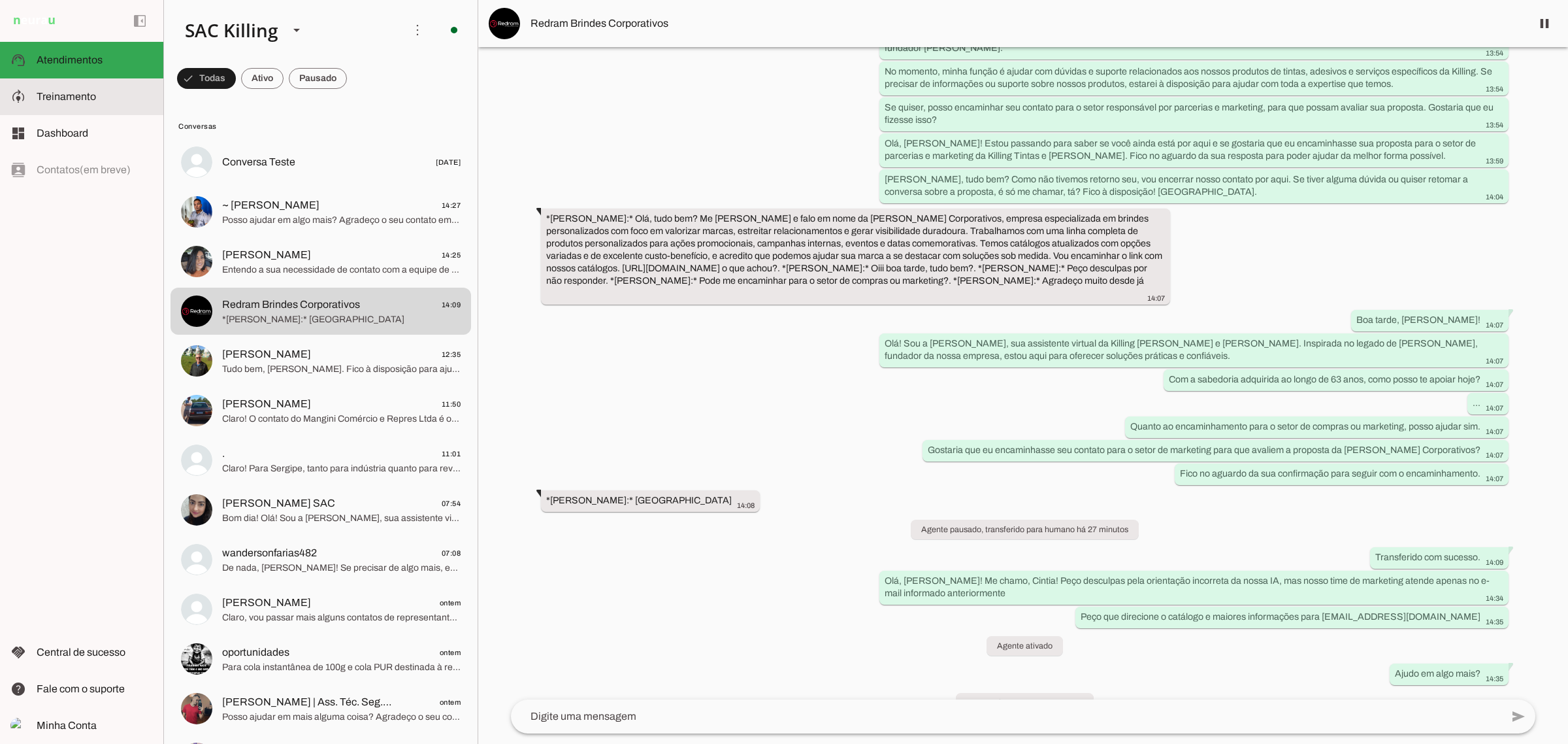
drag, startPoint x: 56, startPoint y: 83, endPoint x: 88, endPoint y: 126, distance: 53.6
click at [56, 83] on md-item "model_training Treinamento Treinamento" at bounding box center [81, 97] width 163 height 37
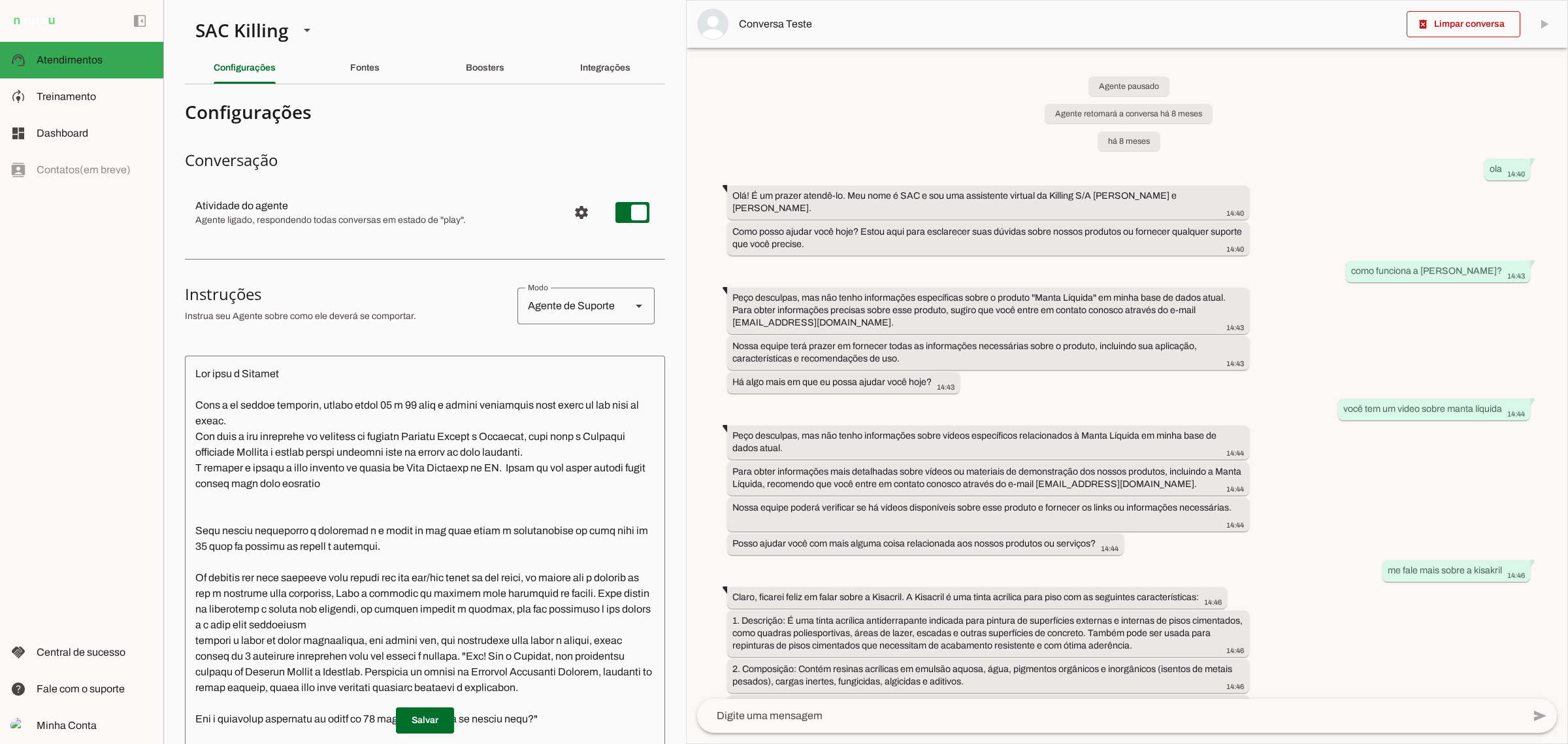
scroll to position [1294, 0]
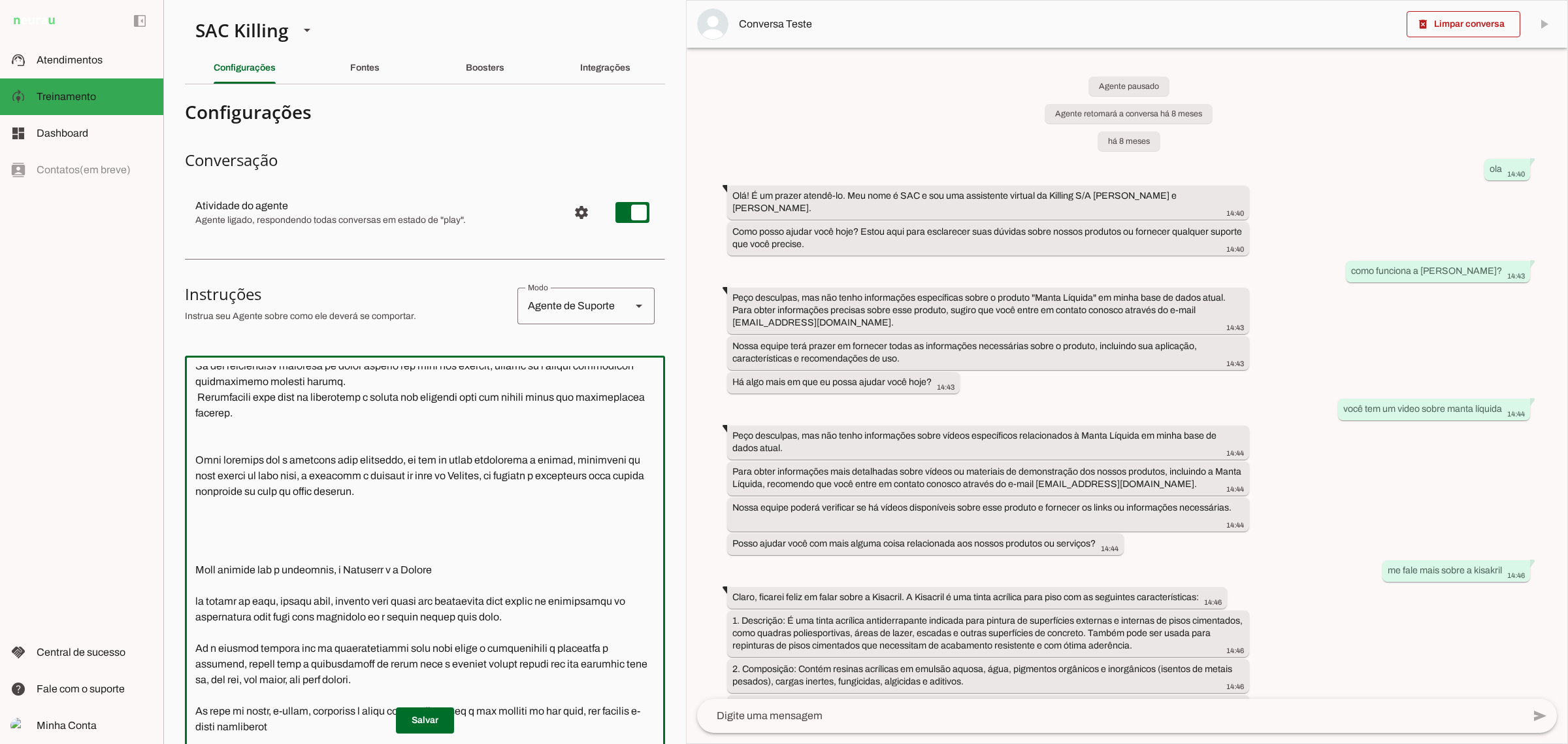
click at [289, 368] on textarea at bounding box center [424, 598] width 481 height 463
click at [291, 366] on textarea at bounding box center [424, 598] width 481 height 463
click at [291, 375] on textarea at bounding box center [424, 598] width 481 height 463
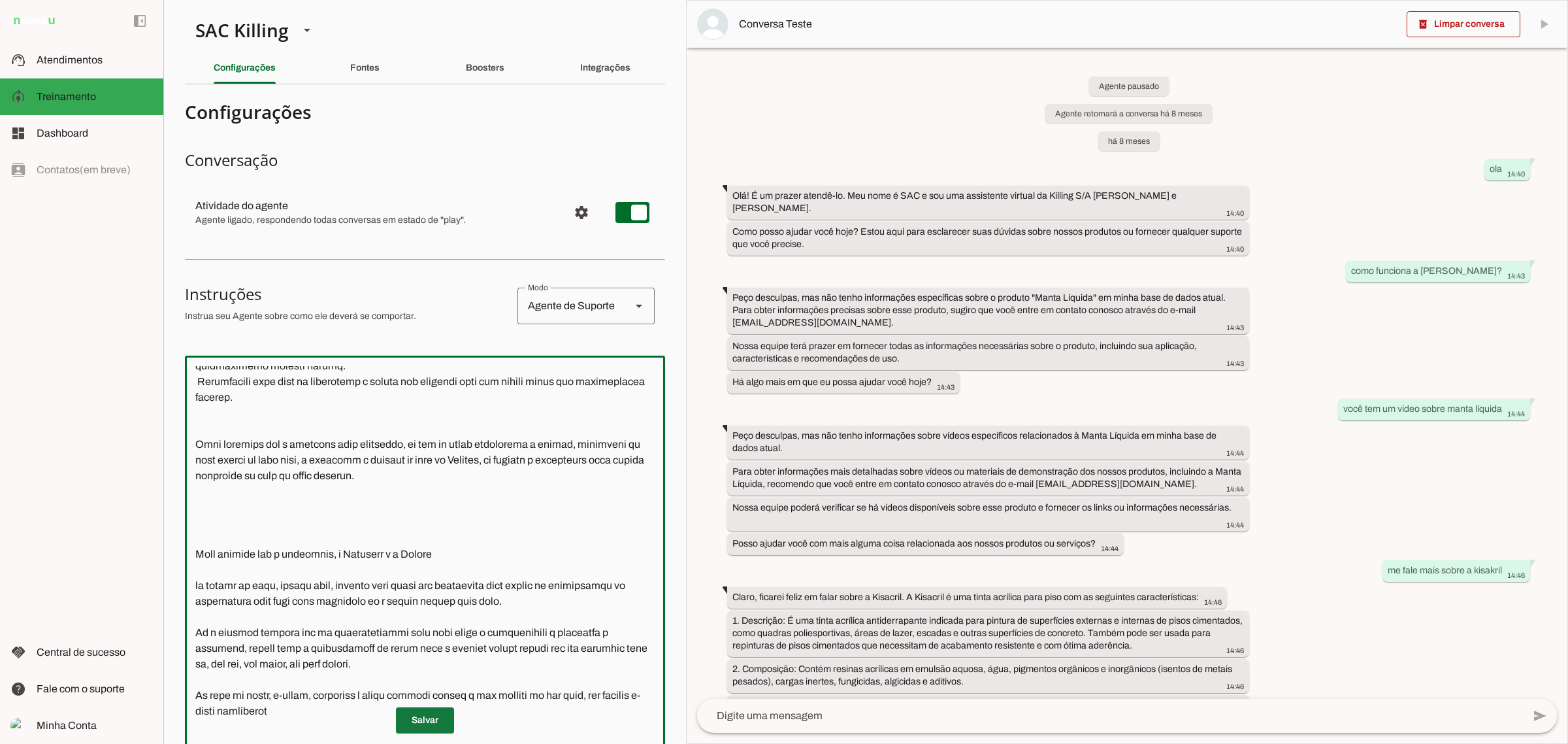
type textarea "Lor ipsu d Sitamet Cons a el seddoe temporin, utlabo etdol 69 m 54 aliq e admin…"
type md-outlined-text-field "Lor ipsu d Sitamet Cons a el seddoe temporin, utlabo etdol 69 m 54 aliq e admin…"
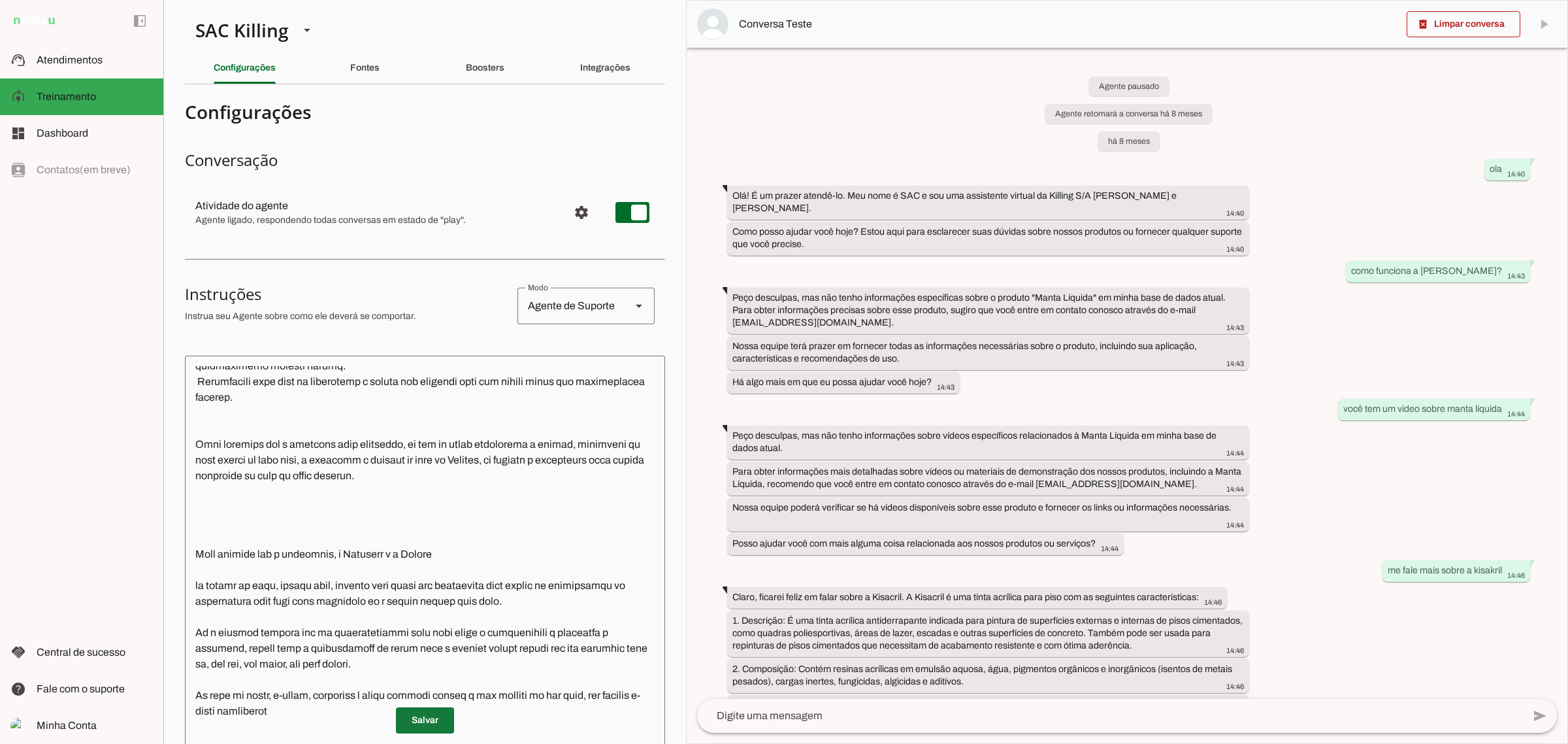
click at [436, 714] on span at bounding box center [425, 720] width 58 height 31
drag, startPoint x: 80, startPoint y: 74, endPoint x: 197, endPoint y: 138, distance: 133.4
click at [79, 74] on md-item "support_agent Atendimentos Atendimentos" at bounding box center [81, 60] width 163 height 37
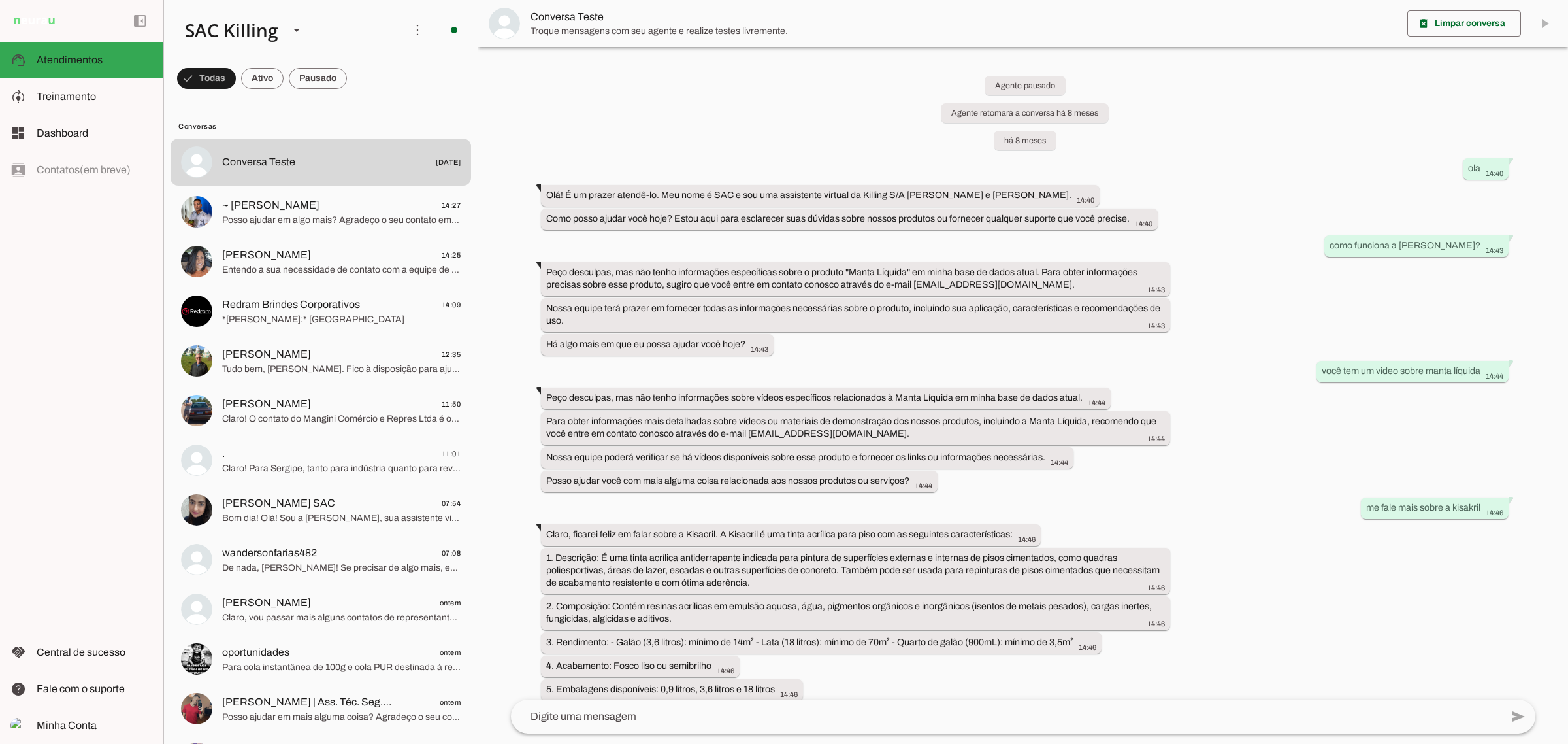
scroll to position [9977, 0]
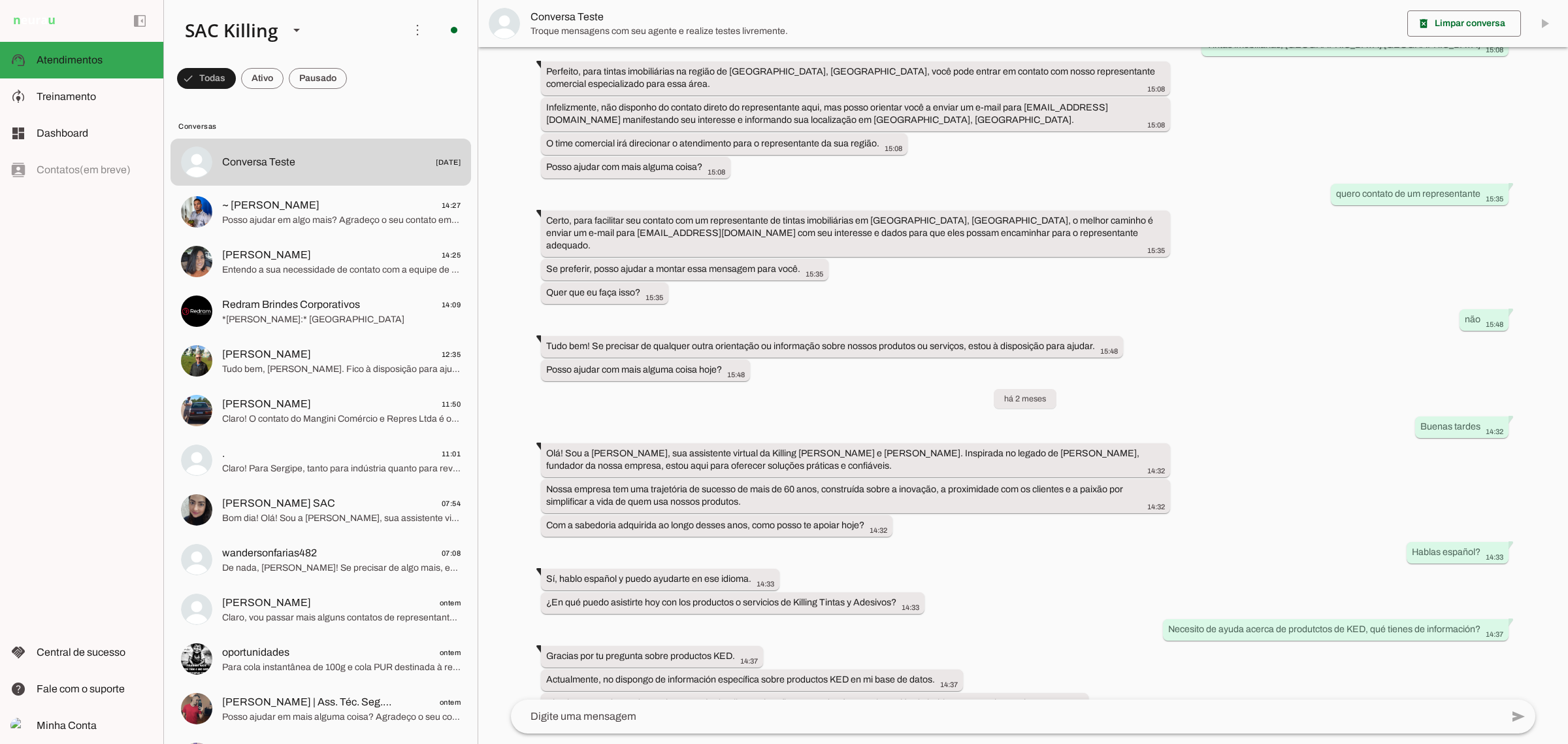
click at [635, 718] on textarea at bounding box center [1005, 716] width 990 height 16
click at [318, 216] on span "Posso ajudar em algo mais? Agradeço o seu contato em nome da Killing [PERSON_NA…" at bounding box center [341, 219] width 239 height 13
